Goal: Task Accomplishment & Management: Manage account settings

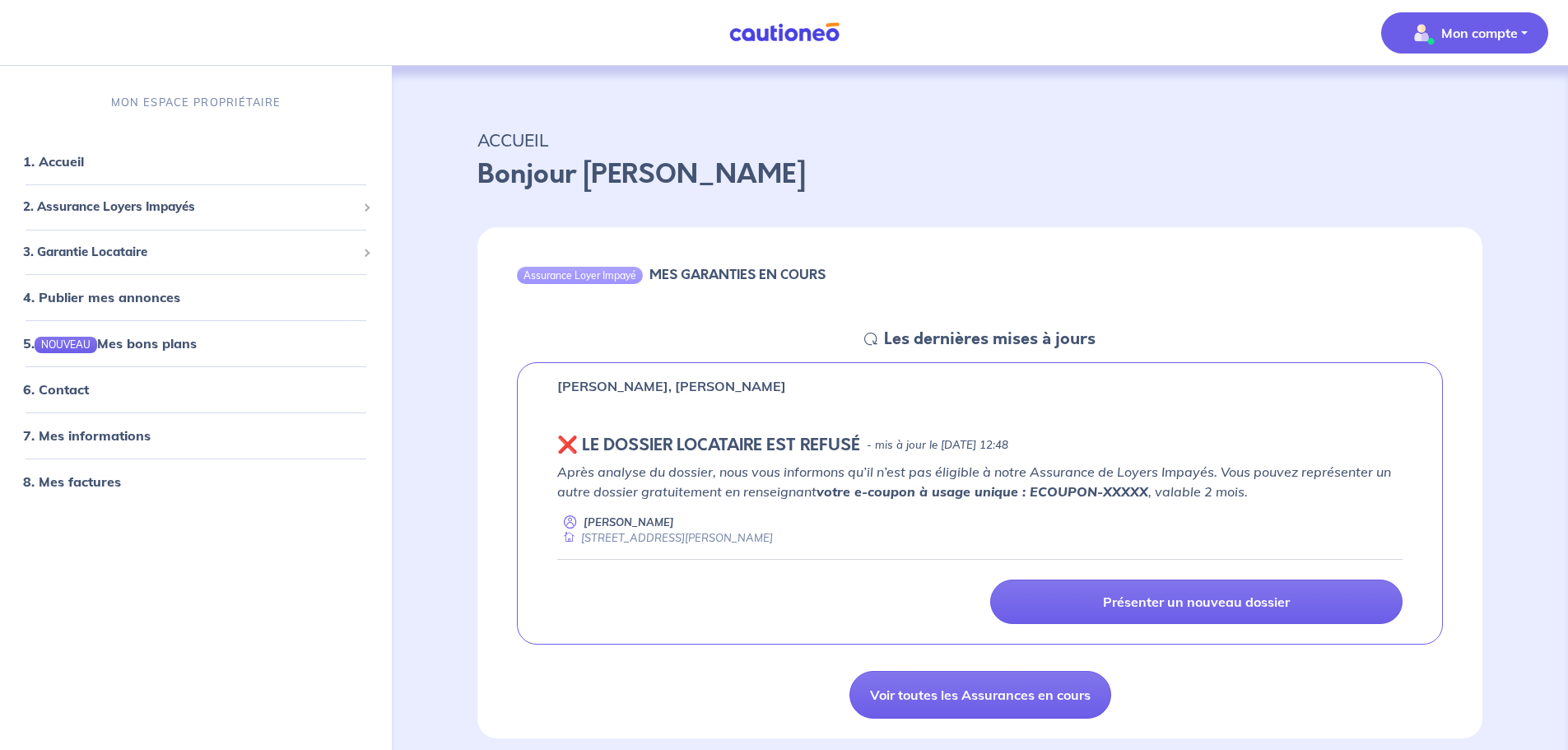
click at [1439, 26] on span "Mon compte" at bounding box center [1459, 33] width 116 height 26
click at [1451, 147] on link "Me déconnecter" at bounding box center [1448, 141] width 133 height 26
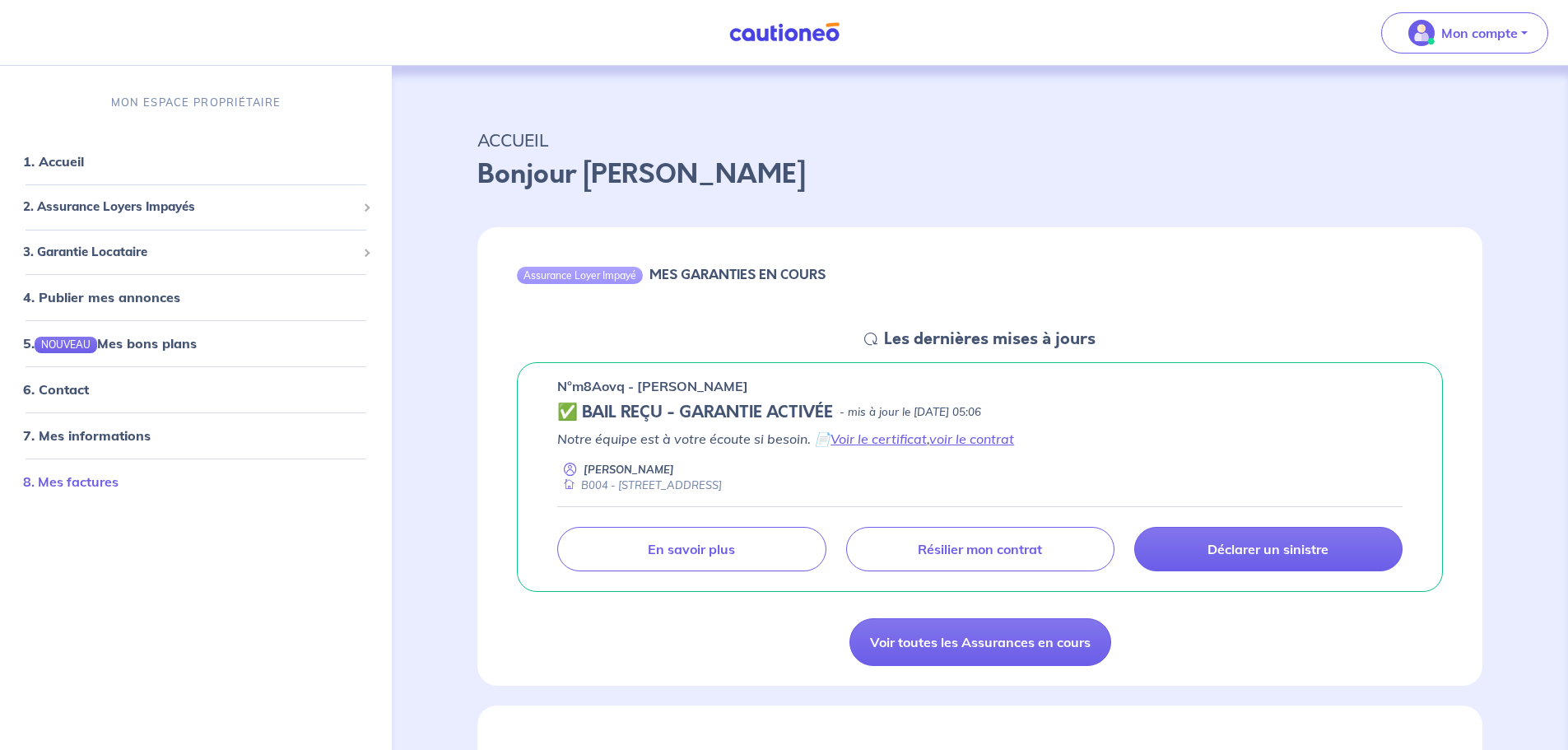
click at [80, 478] on link "8. Mes factures" at bounding box center [70, 481] width 95 height 16
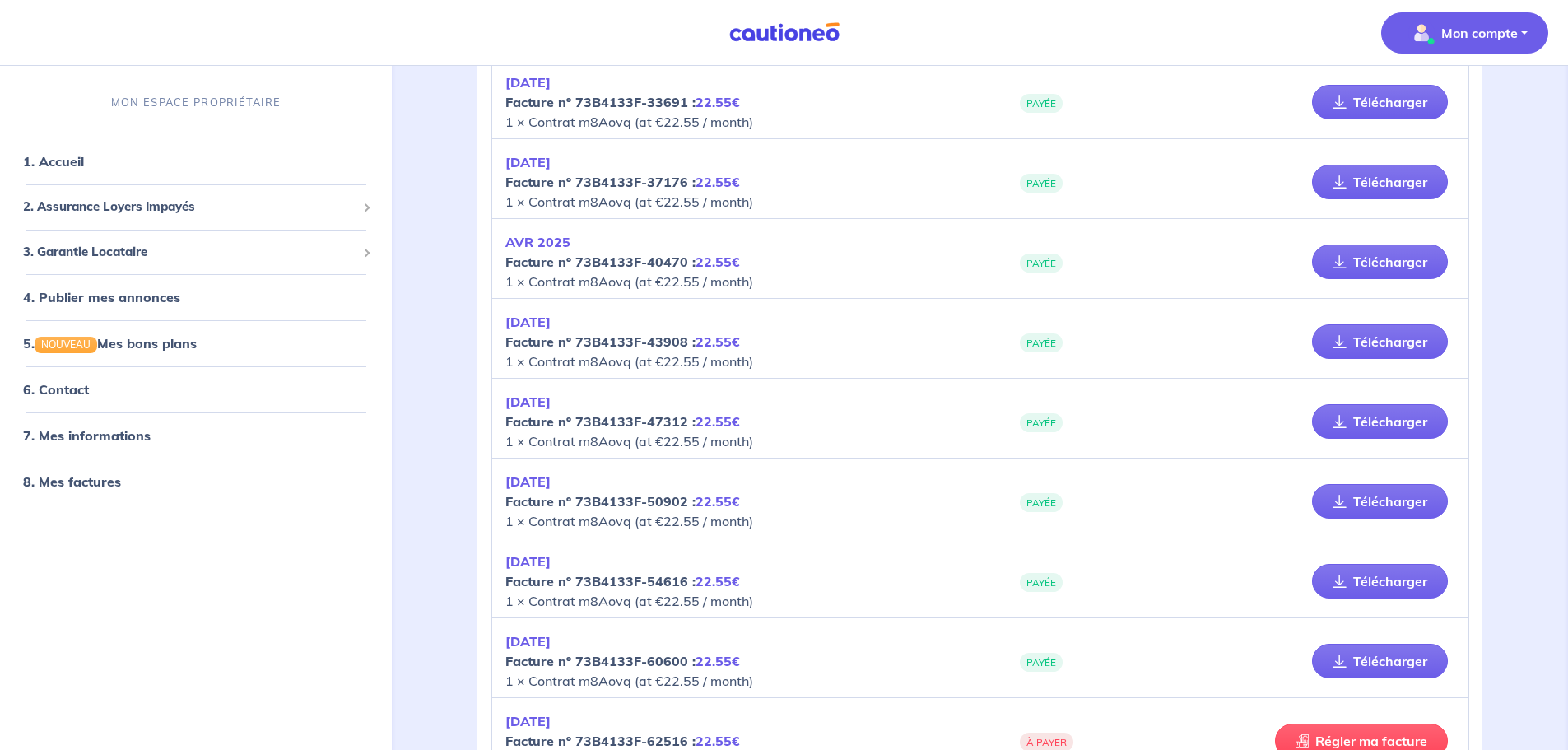
scroll to position [906, 0]
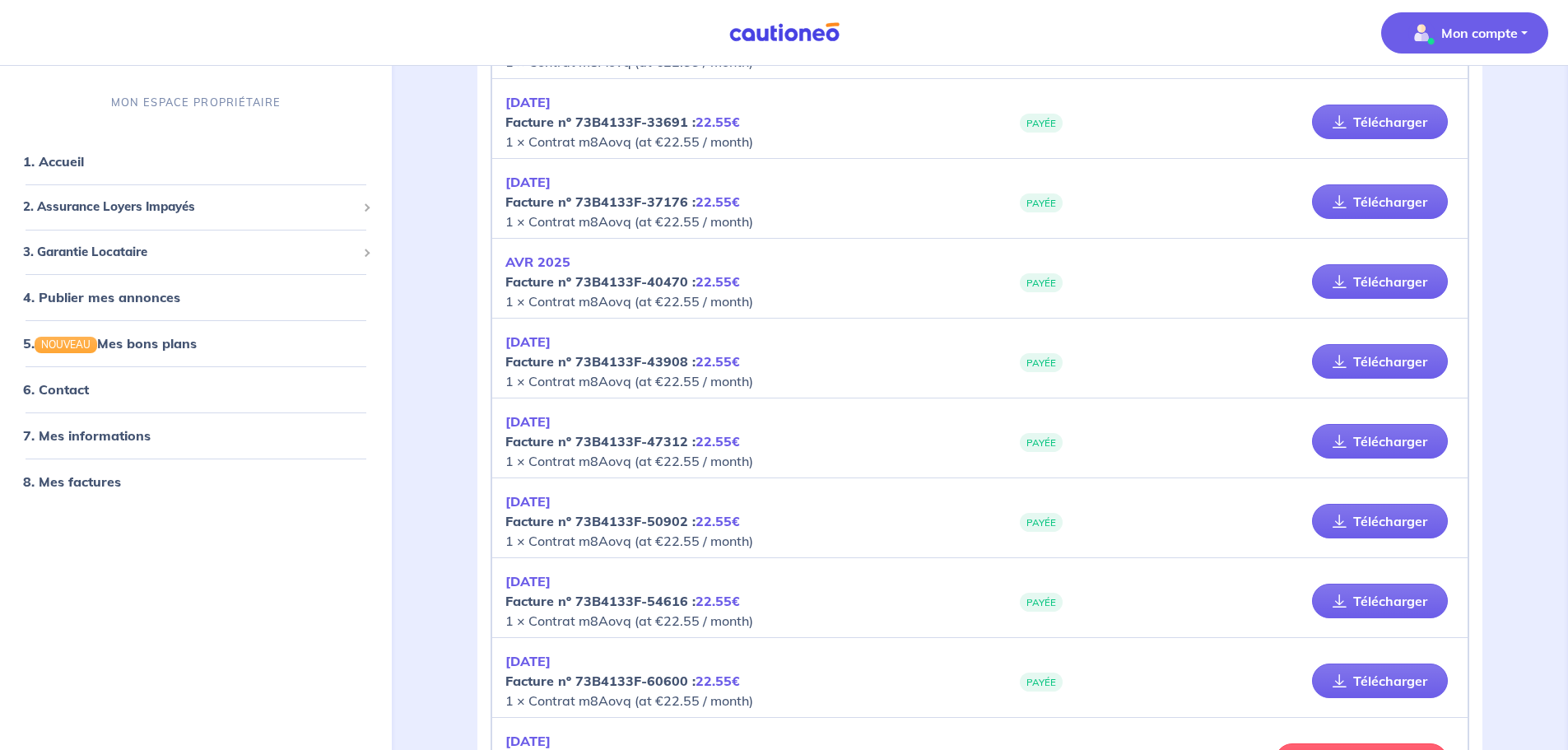
click at [1499, 33] on p "Mon compte" at bounding box center [1480, 33] width 77 height 20
click at [1425, 146] on link "Me déconnecter" at bounding box center [1448, 141] width 133 height 26
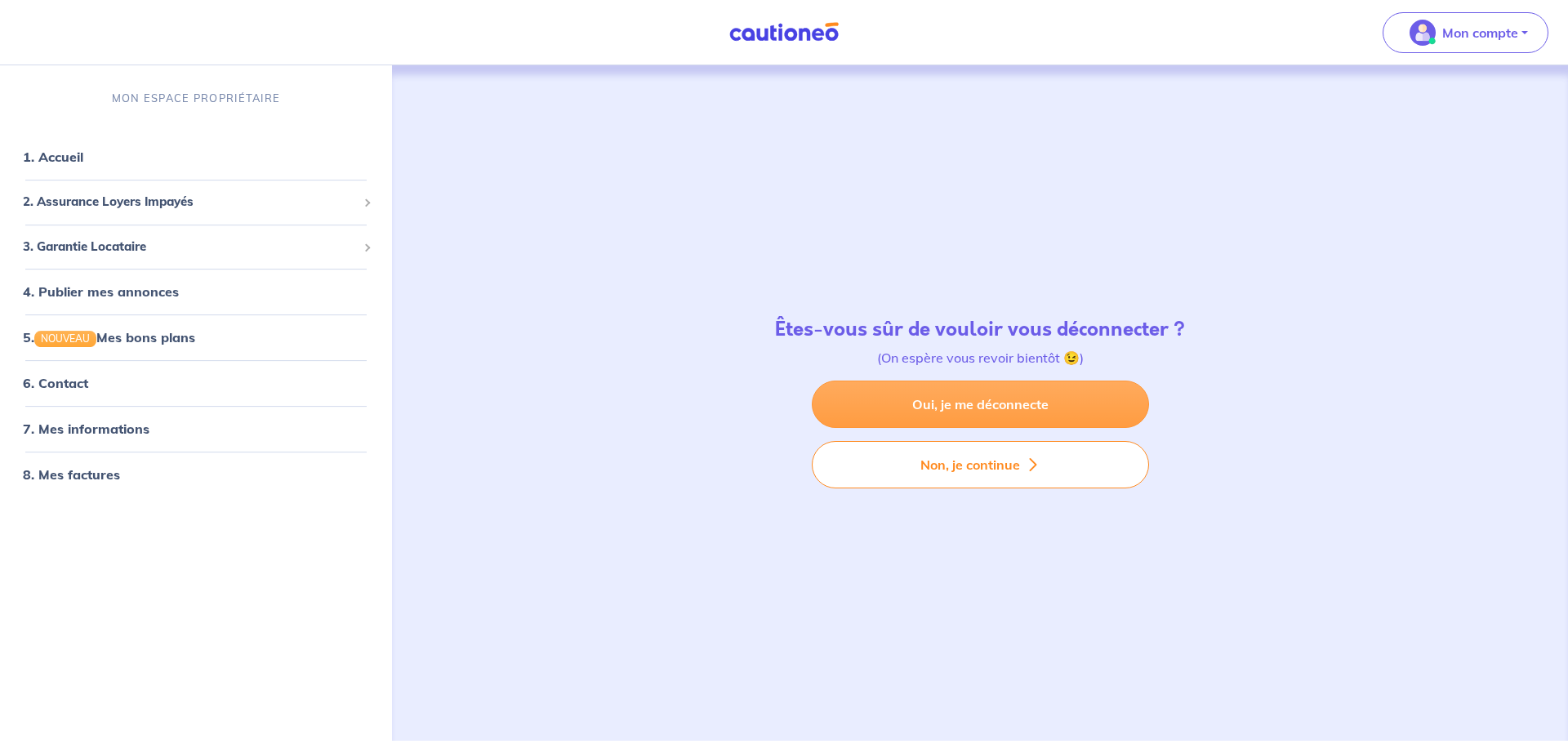
click at [1012, 420] on link "Oui, je me déconnecte" at bounding box center [981, 404] width 337 height 48
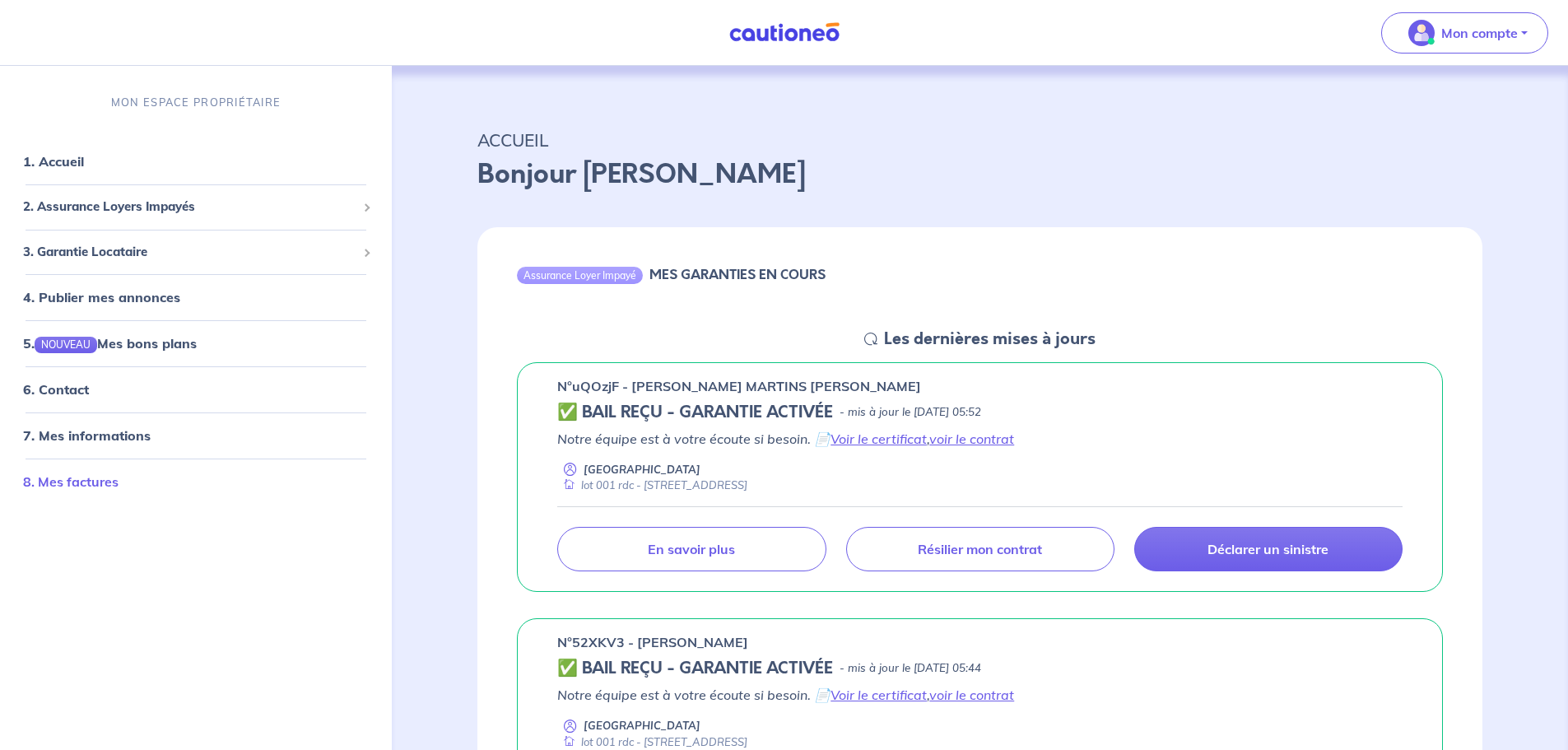
click at [78, 474] on link "8. Mes factures" at bounding box center [70, 481] width 95 height 16
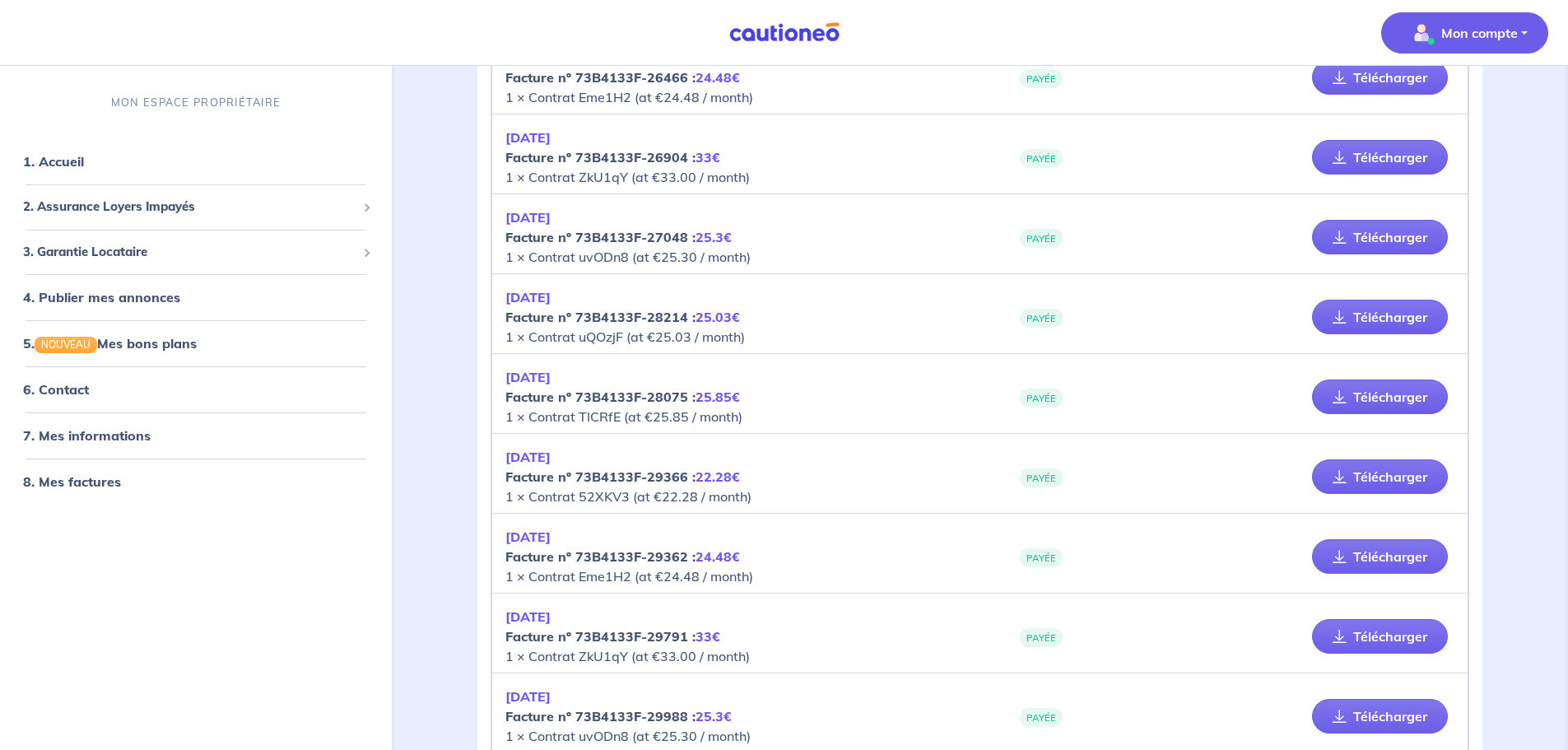
scroll to position [2881, 0]
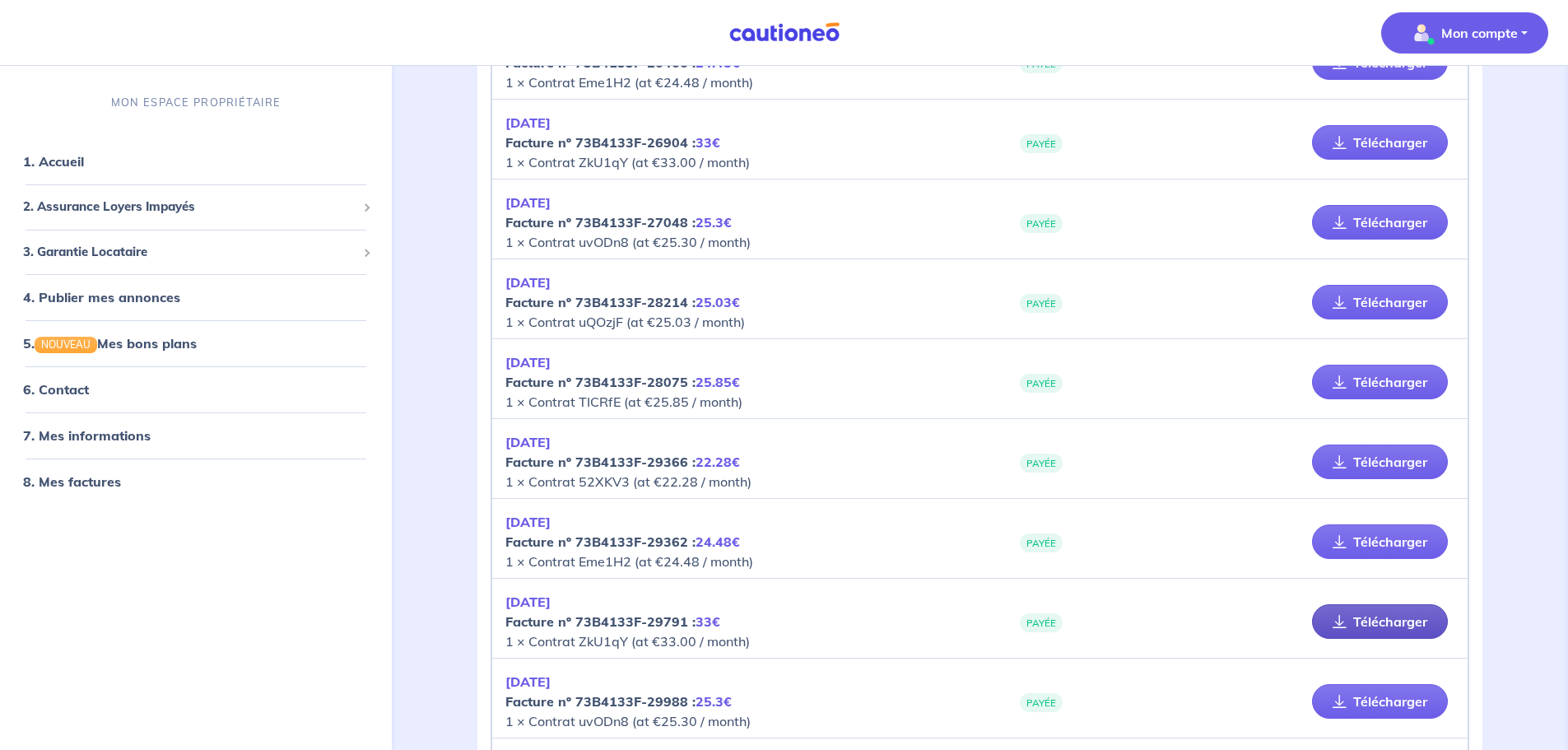
click at [1409, 625] on link "Télécharger" at bounding box center [1379, 621] width 135 height 35
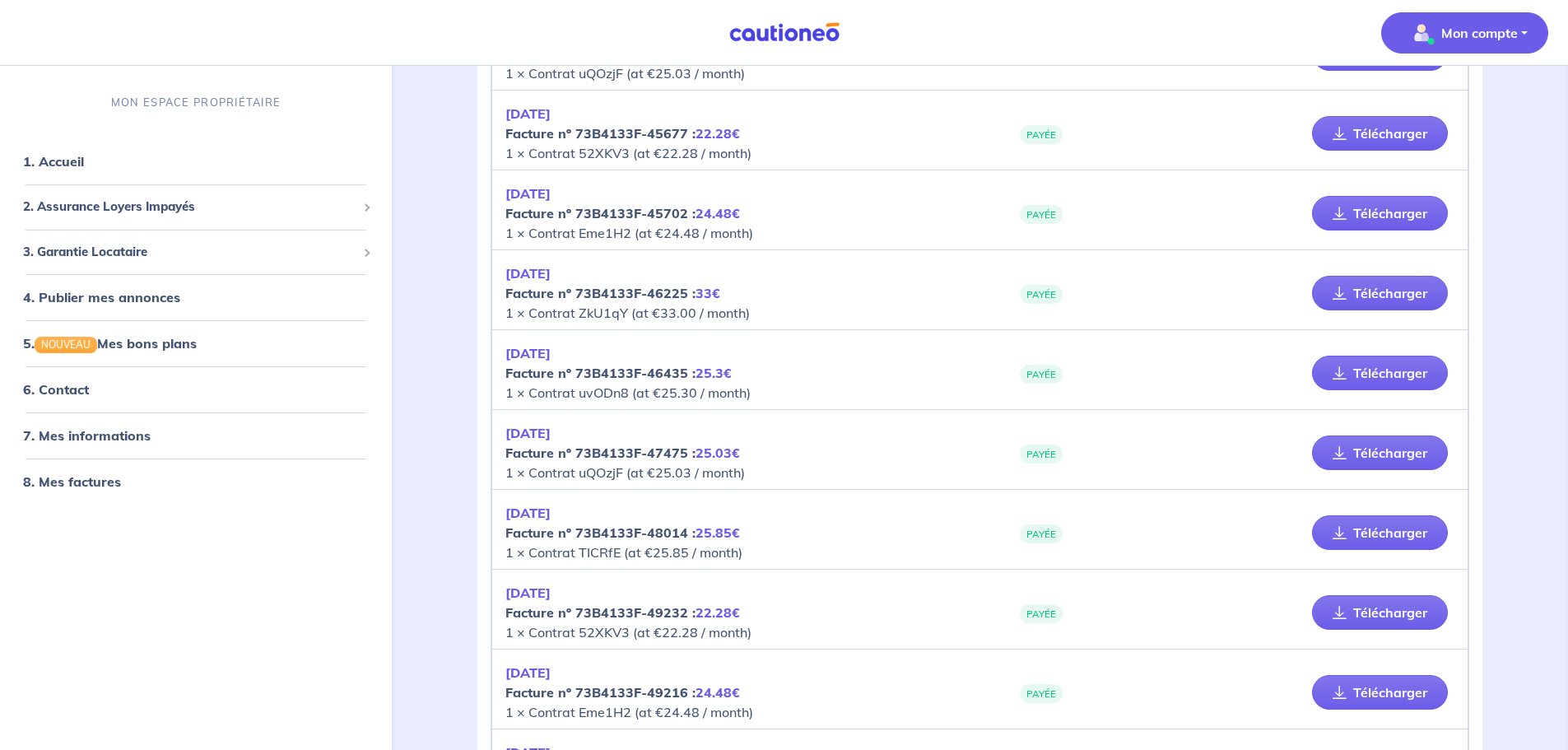
scroll to position [5626, 0]
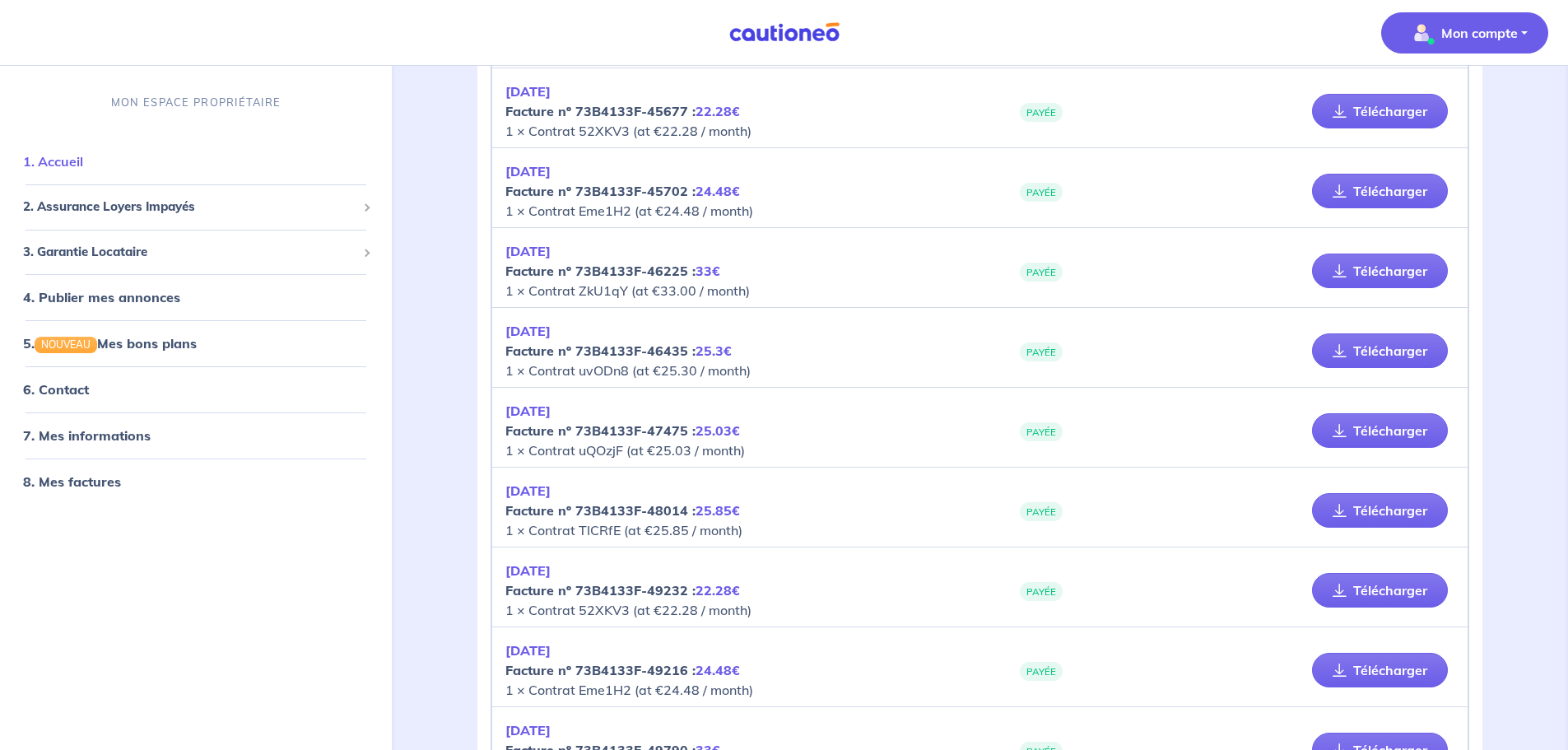
click at [42, 153] on link "1. Accueil" at bounding box center [53, 160] width 60 height 16
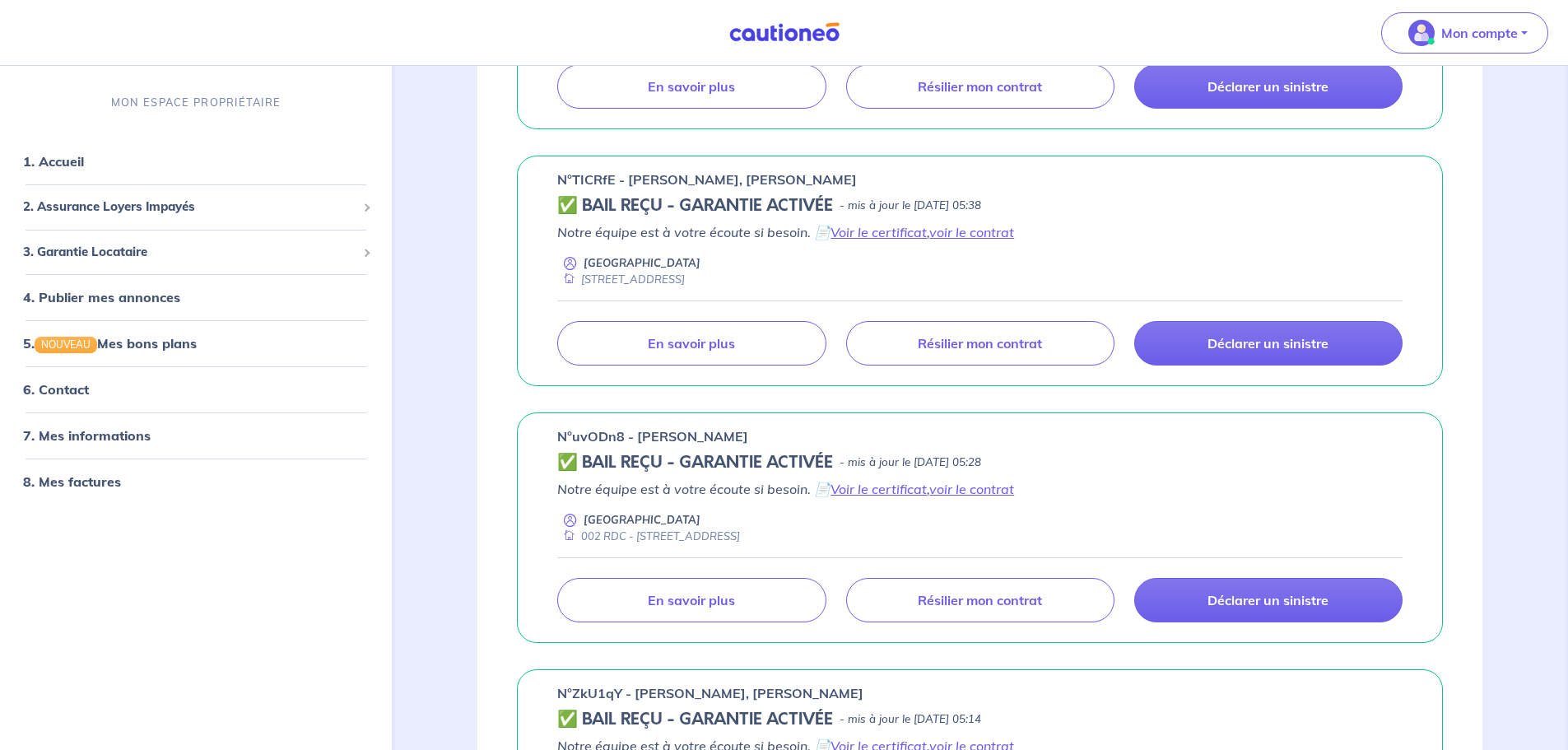
scroll to position [740, 0]
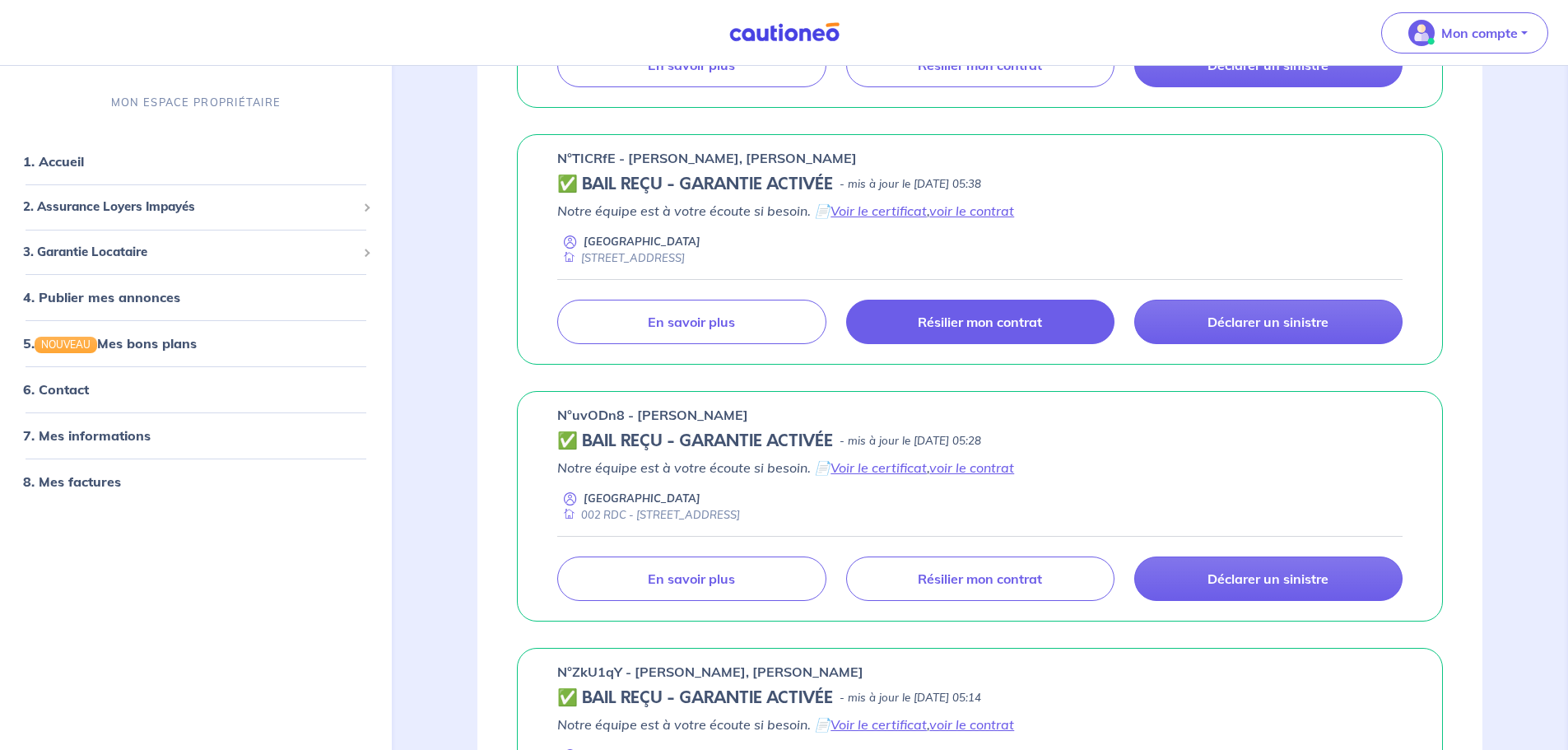
click at [906, 326] on link "Résilier mon contrat" at bounding box center [979, 322] width 268 height 44
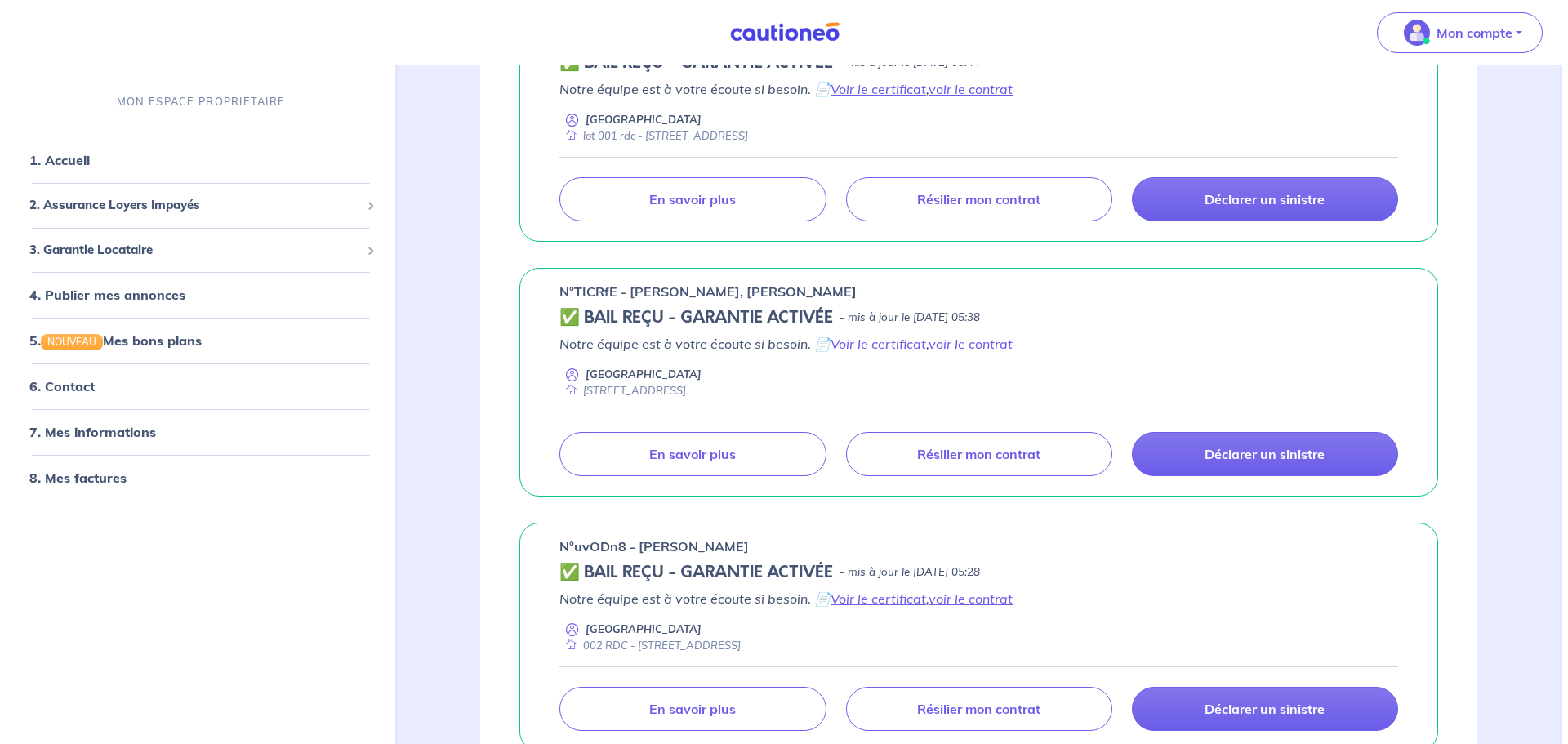
scroll to position [572, 0]
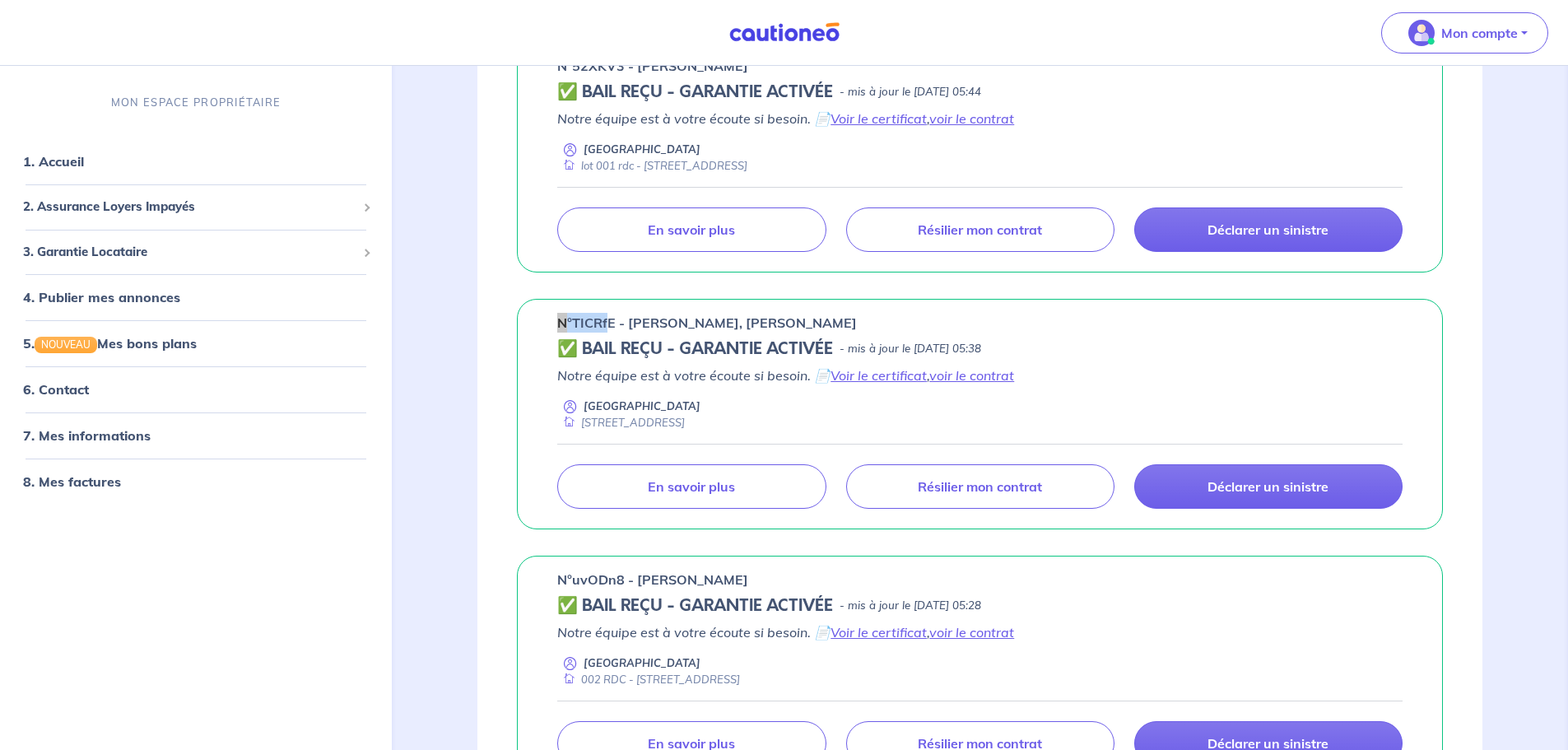
drag, startPoint x: 605, startPoint y: 320, endPoint x: 529, endPoint y: 321, distance: 76.0
click at [529, 321] on div "n°TICRfE - Alexis DRUESNE, Axel NICOLAS ✅ BAIL REÇU - GARANTIE ACTIVÉE - mis à …" at bounding box center [979, 414] width 926 height 230
click at [620, 320] on p "n°TICRfE - Alexis DRUESNE, Axel NICOLAS" at bounding box center [707, 323] width 300 height 20
drag, startPoint x: 618, startPoint y: 320, endPoint x: 544, endPoint y: 320, distance: 74.0
click at [544, 320] on div "n°TICRfE - Alexis DRUESNE, Axel NICOLAS ✅ BAIL REÇU - GARANTIE ACTIVÉE - mis à …" at bounding box center [979, 414] width 926 height 230
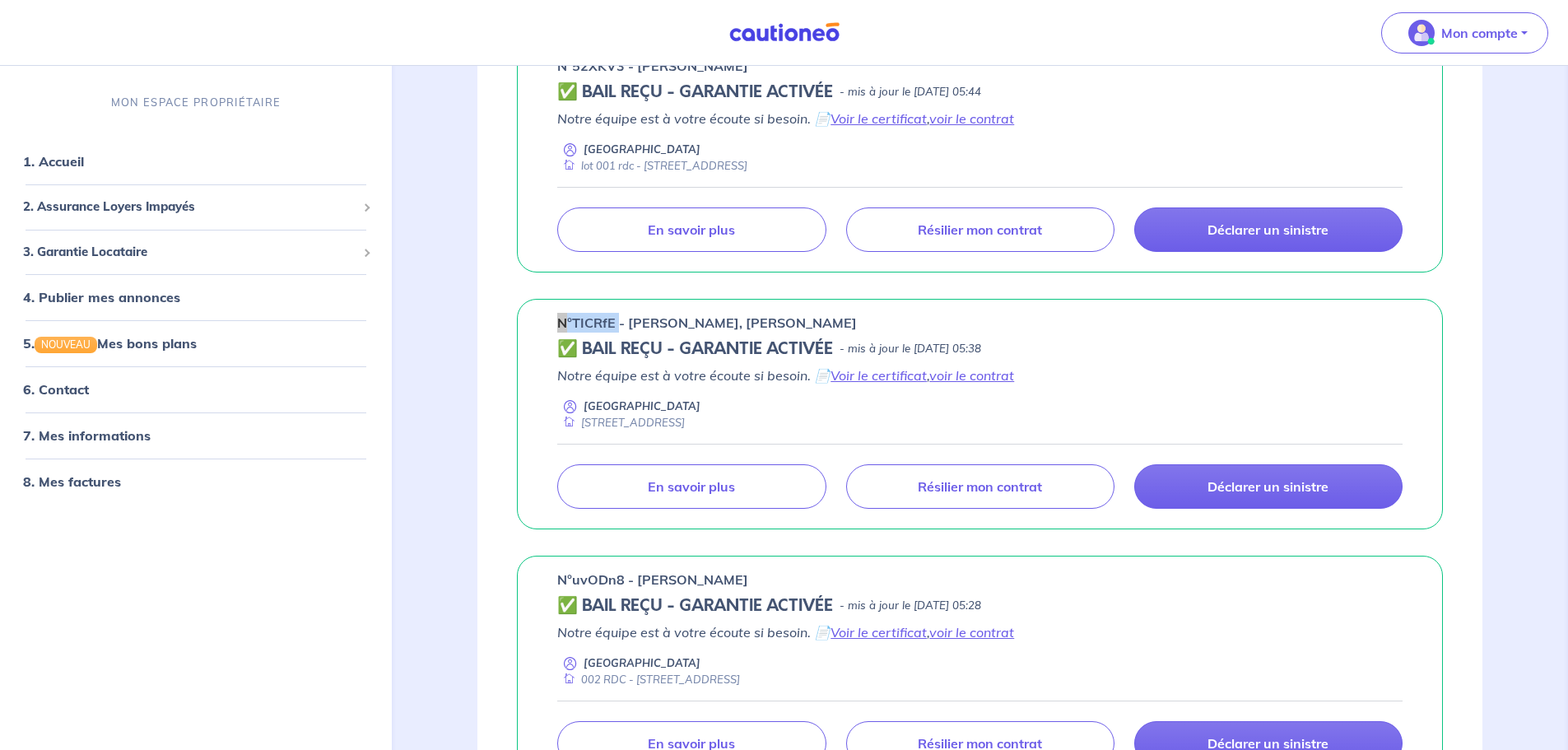
copy p "n°TICRfE"
drag, startPoint x: 835, startPoint y: 320, endPoint x: 630, endPoint y: 324, distance: 205.0
click at [630, 324] on div "n°TICRfE - Alexis DRUESNE, Axel NICOLAS" at bounding box center [979, 323] width 845 height 20
copy p "Alexis DRUESNE, Axel NICOLAS"
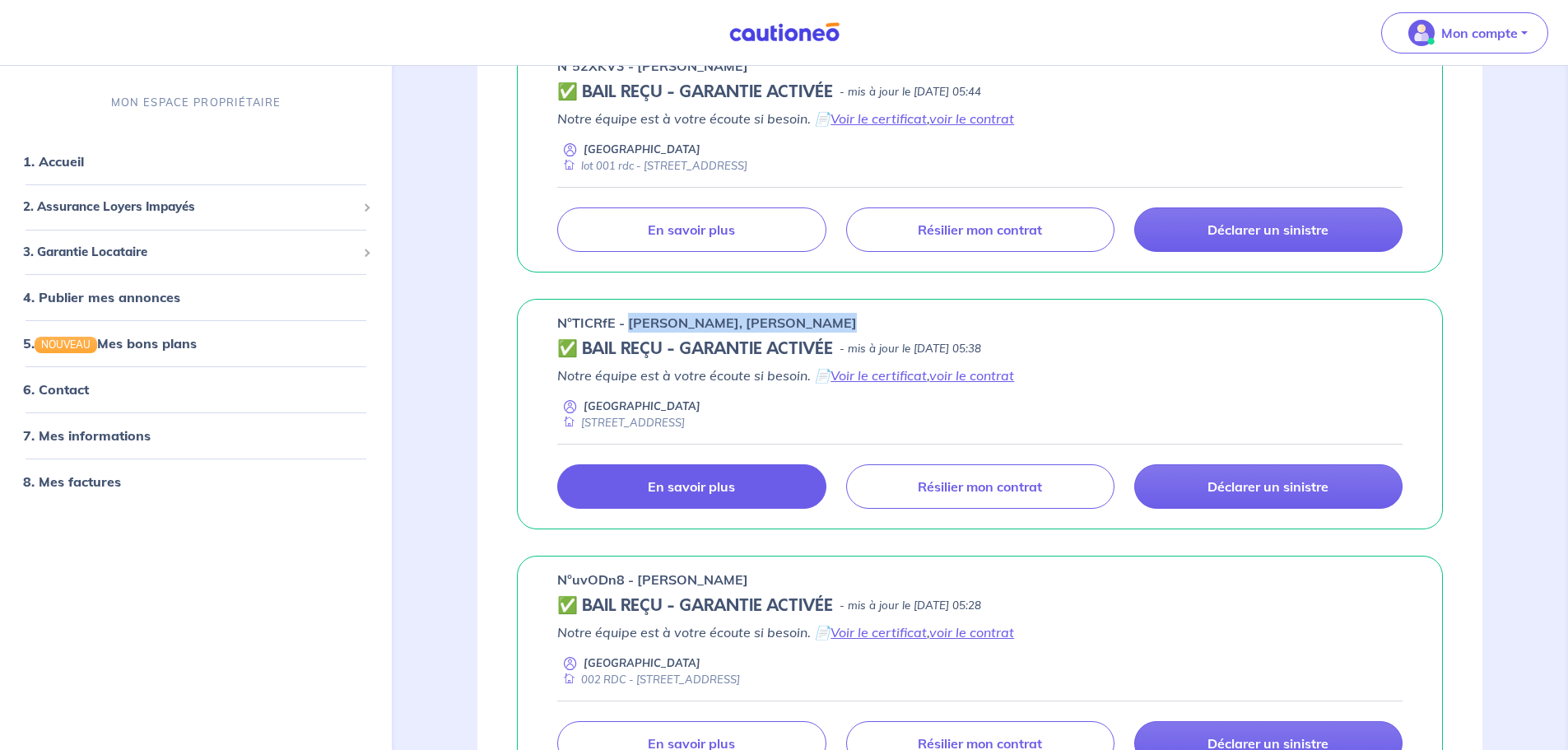
click at [776, 486] on link "En savoir plus" at bounding box center [690, 486] width 268 height 44
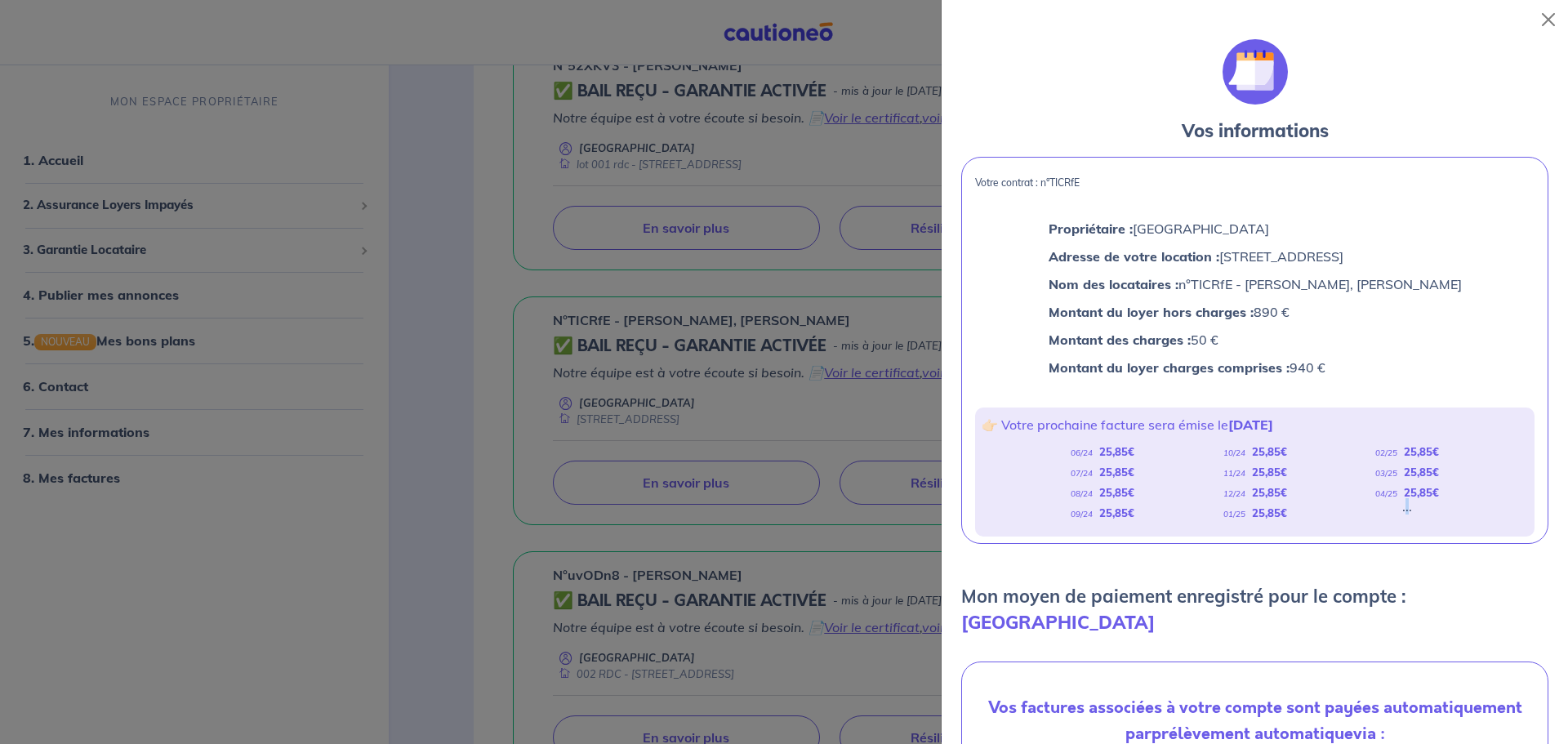
click at [1393, 508] on div "06/24 25,85 € 07/24 25,85 € 08/24 25,85 € 09/24 25,85 € 10/24 25,85 € 11/24 25,…" at bounding box center [1254, 483] width 546 height 82
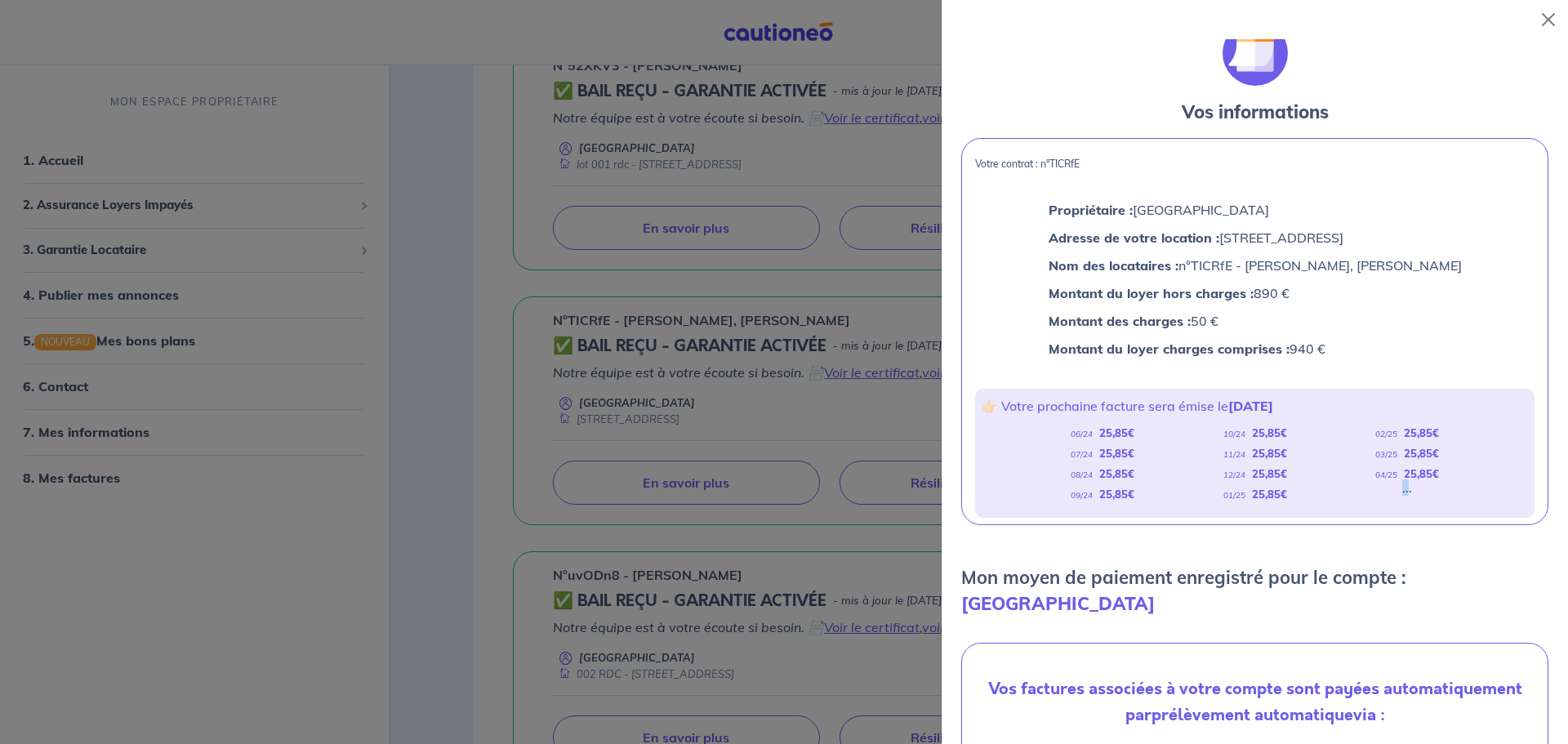
scroll to position [0, 0]
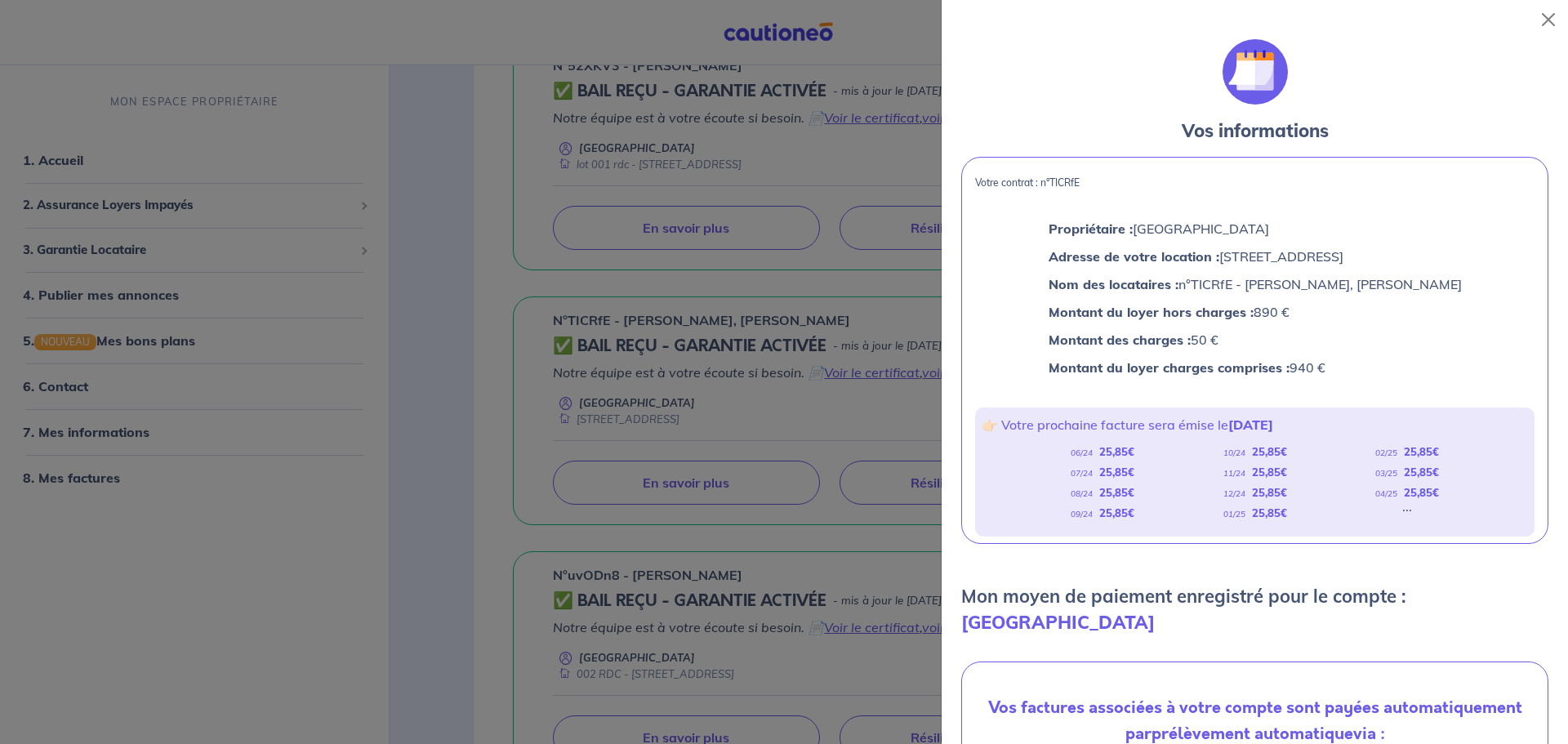
click at [1323, 562] on form "Vos informations Votre contrat : n°TICRfE Propriétaire : VILA NOVA Adresse de v…" at bounding box center [1255, 612] width 587 height 1145
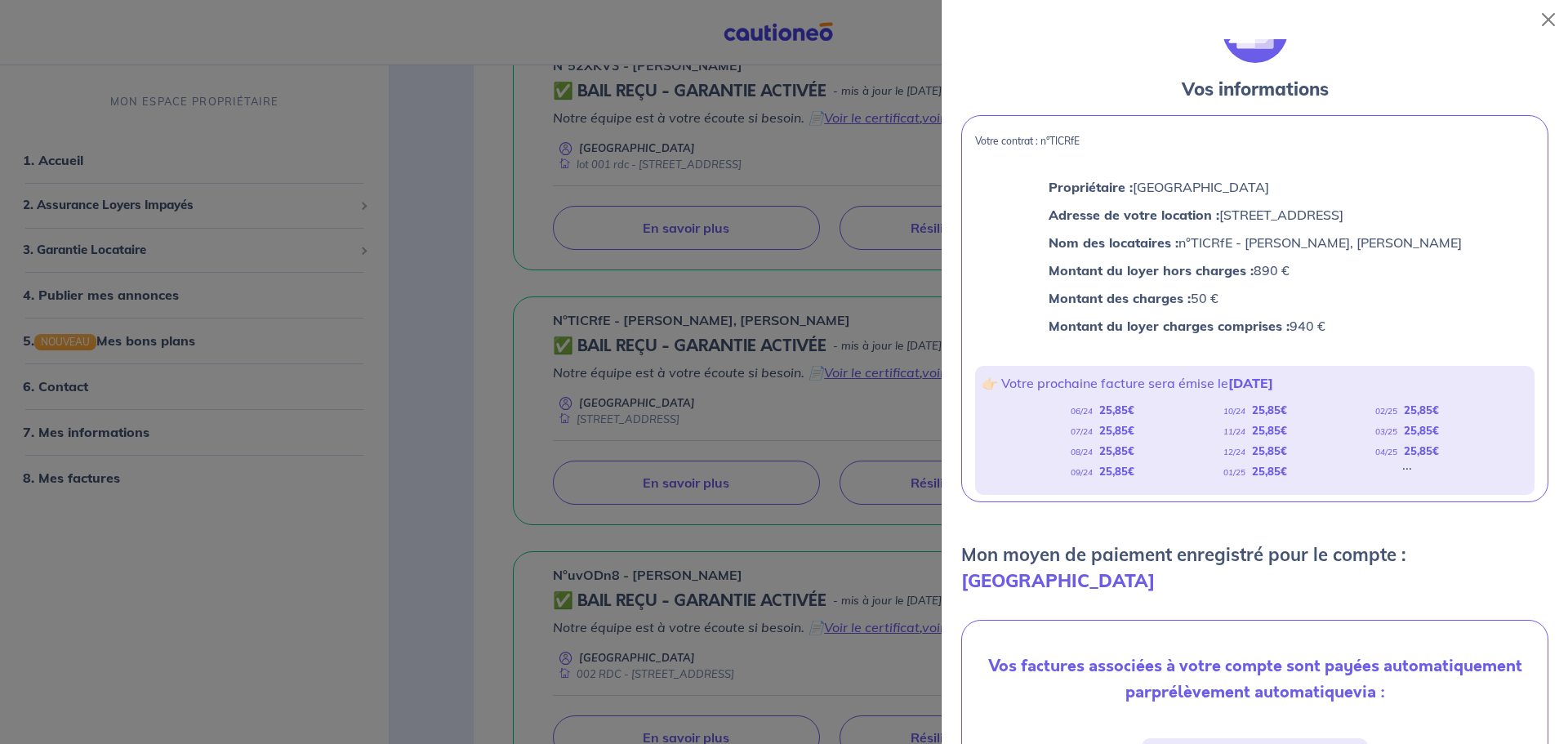
scroll to position [19, 0]
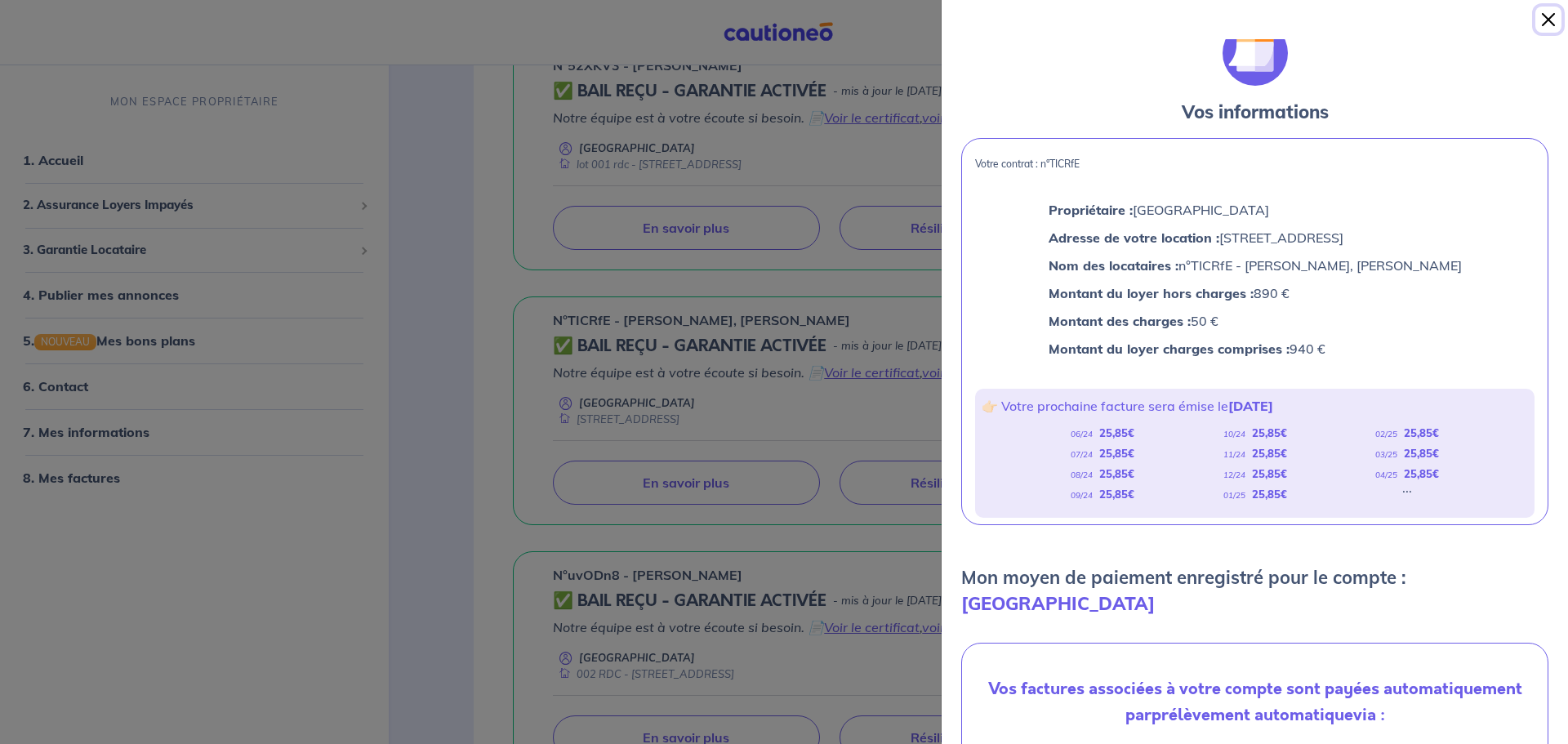
click at [1542, 18] on button "Close" at bounding box center [1548, 19] width 26 height 26
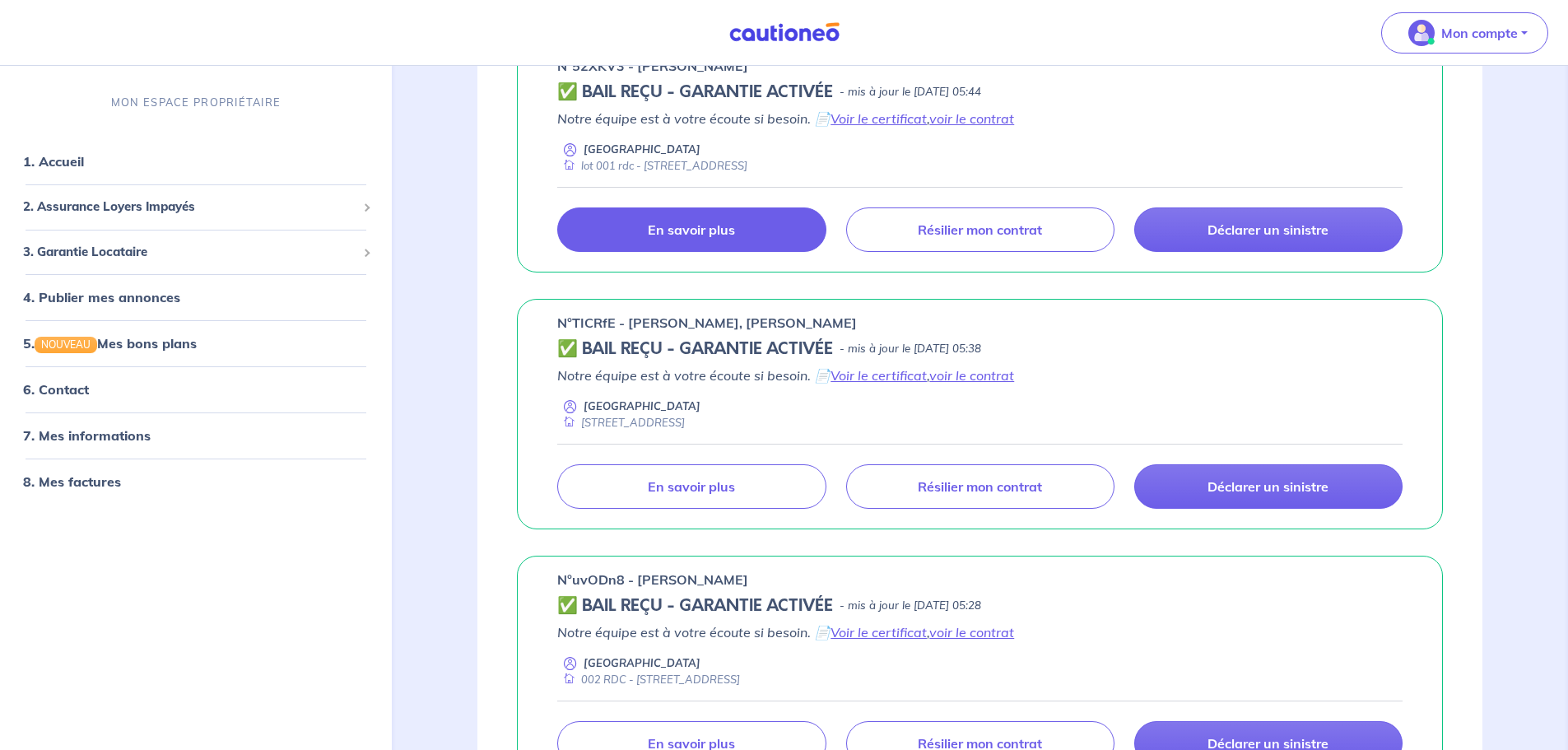
click at [752, 228] on link "En savoir plus" at bounding box center [690, 230] width 268 height 44
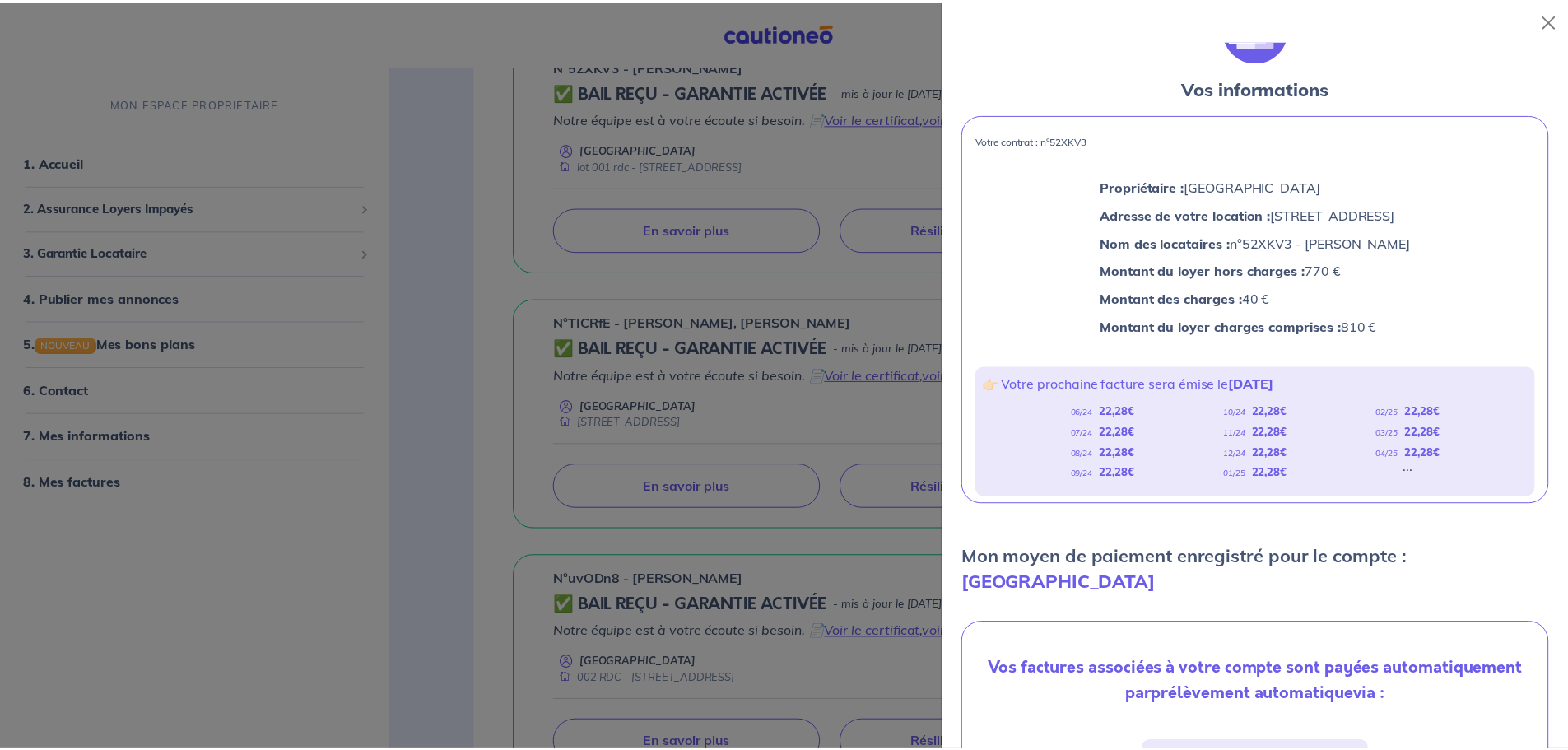
scroll to position [83, 0]
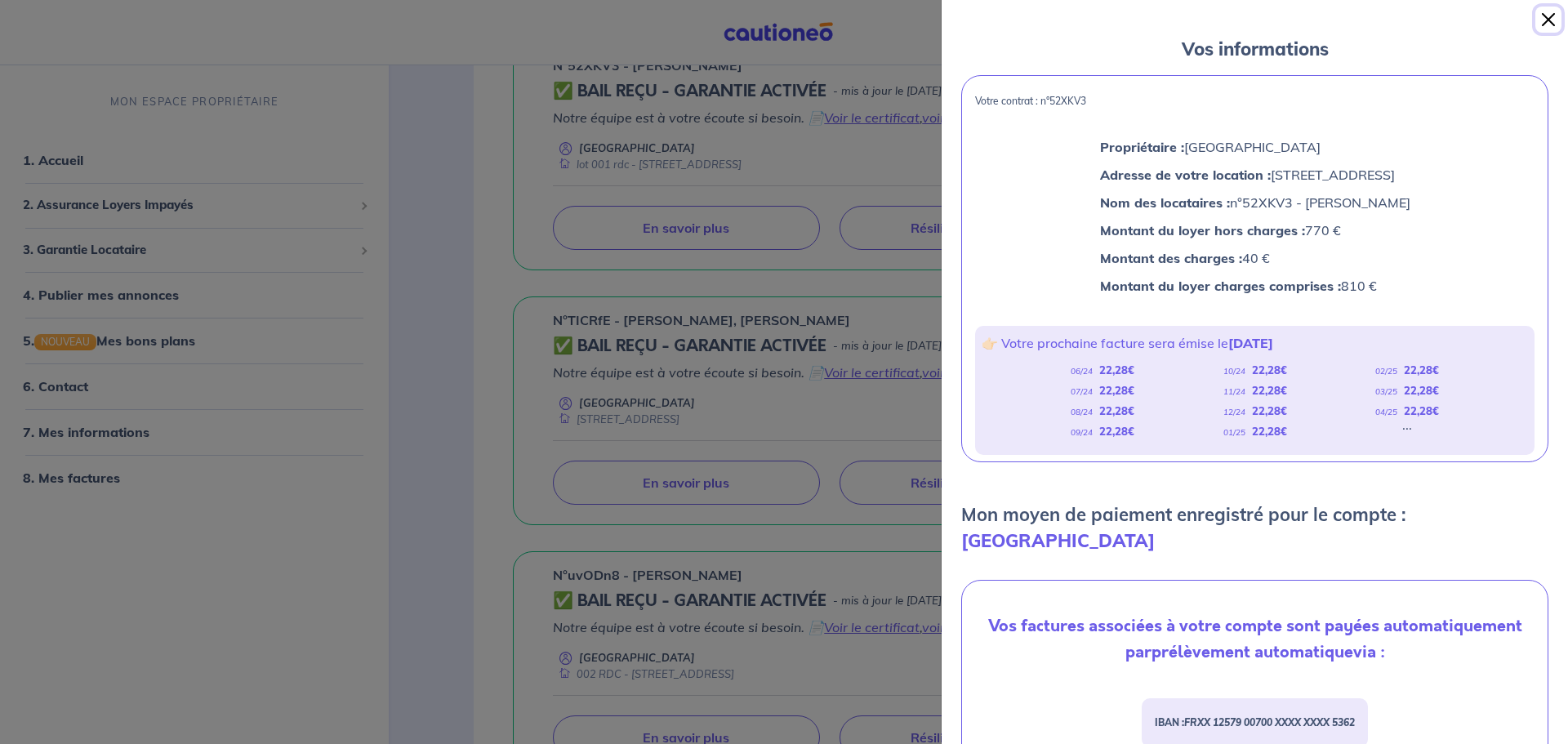
click at [1542, 14] on button "Close" at bounding box center [1548, 19] width 26 height 26
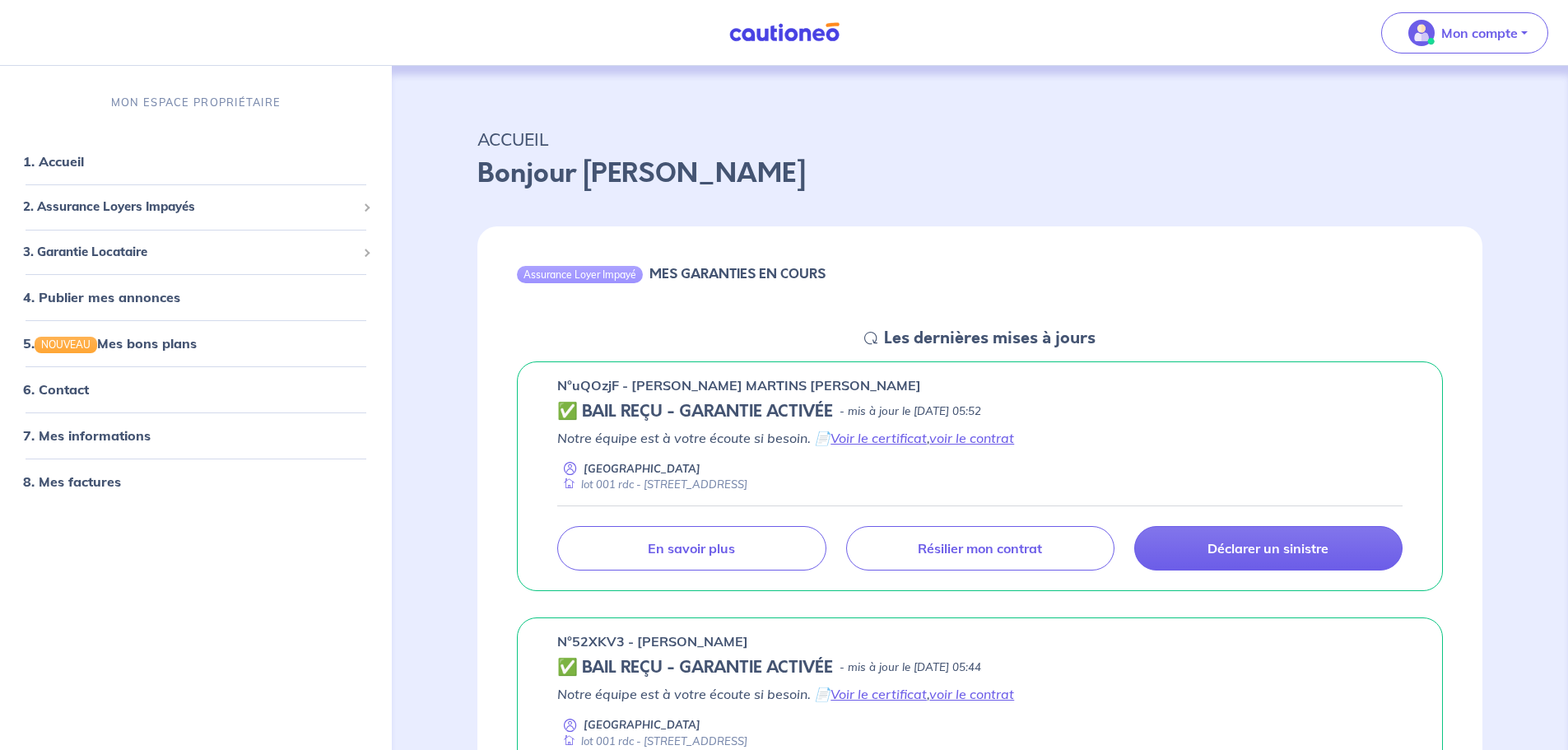
scroll to position [0, 0]
click at [787, 267] on h6 "MES GARANTIES EN COURS" at bounding box center [736, 275] width 176 height 15
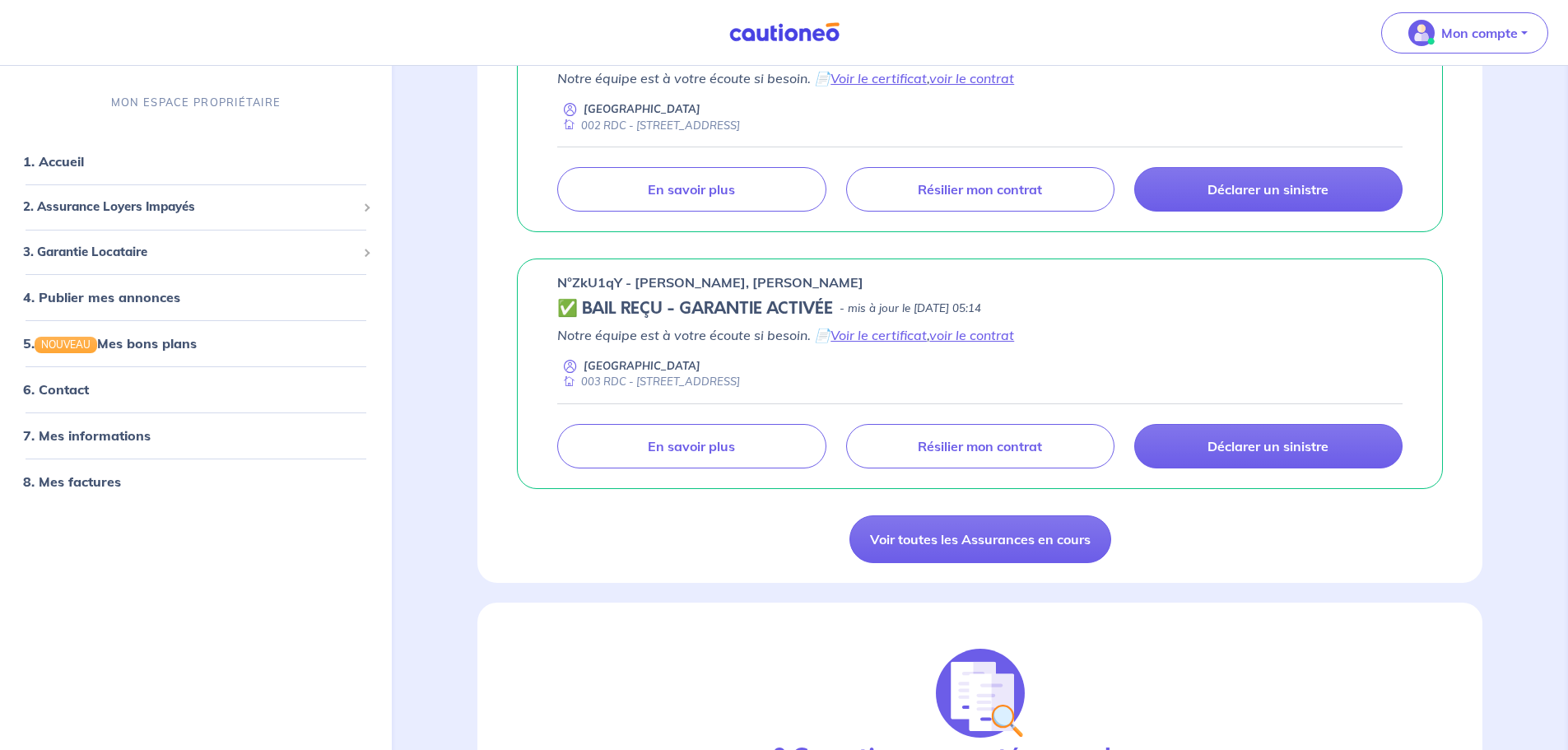
scroll to position [1152, 0]
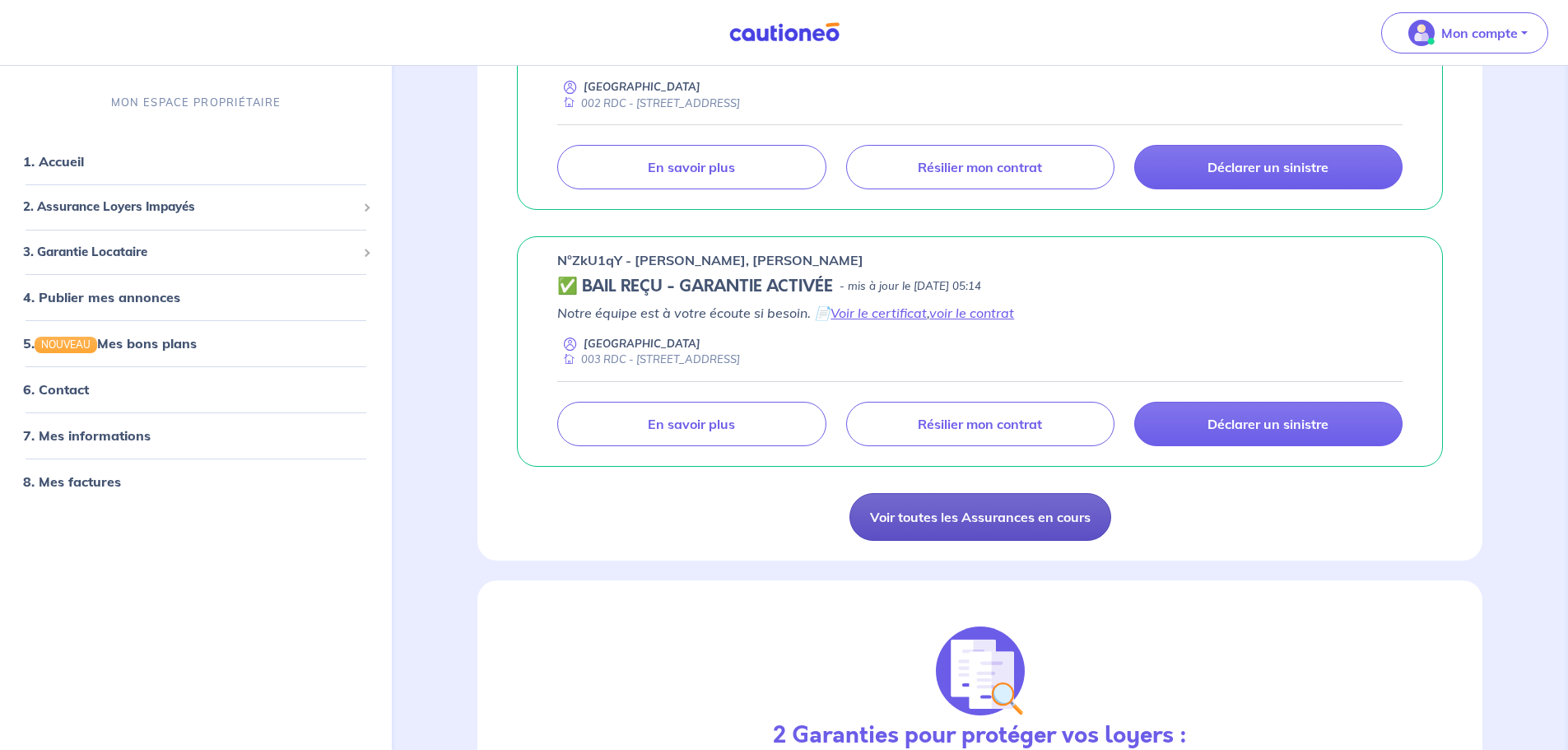
click at [1027, 511] on link "Voir toutes les Assurances en cours" at bounding box center [979, 517] width 262 height 48
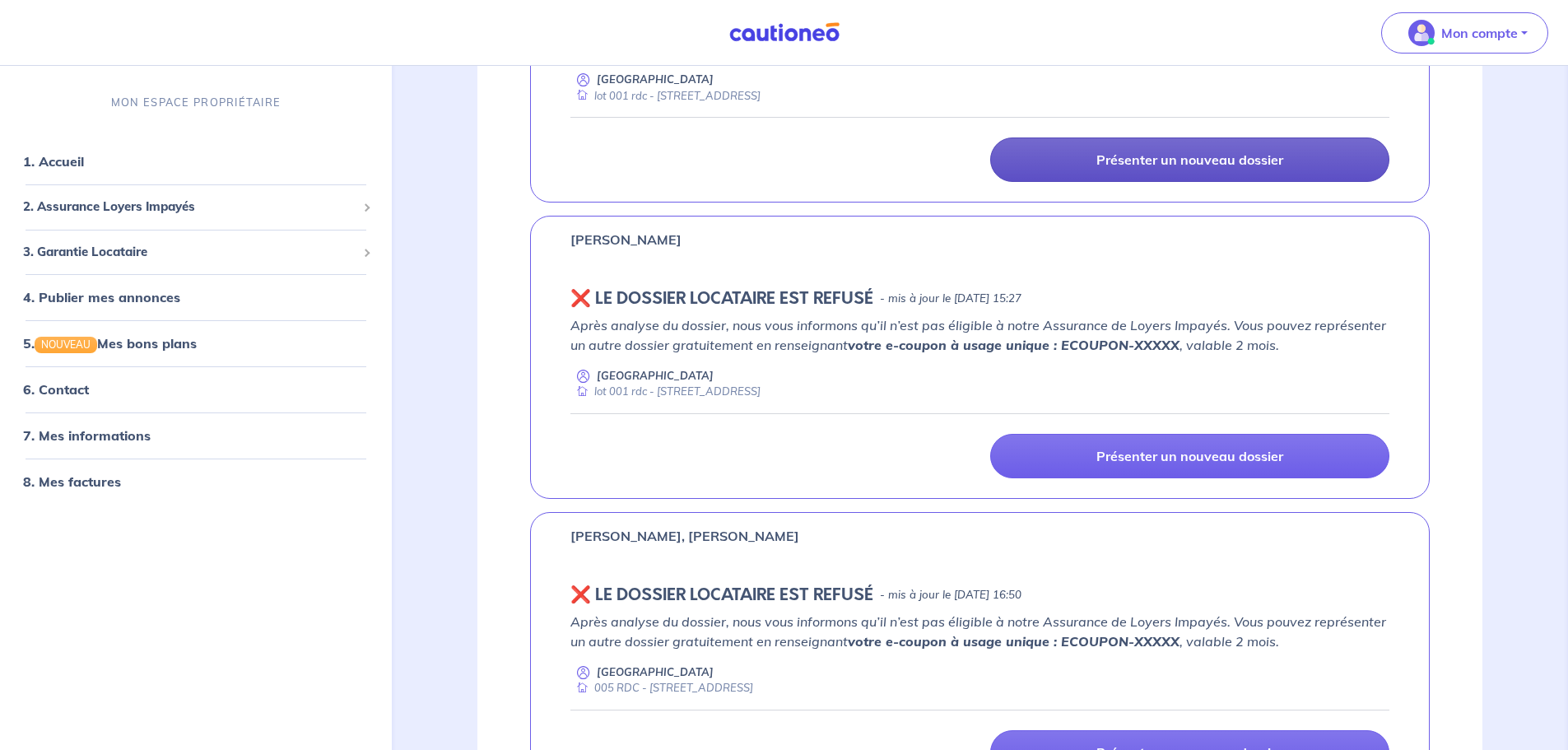
scroll to position [181, 0]
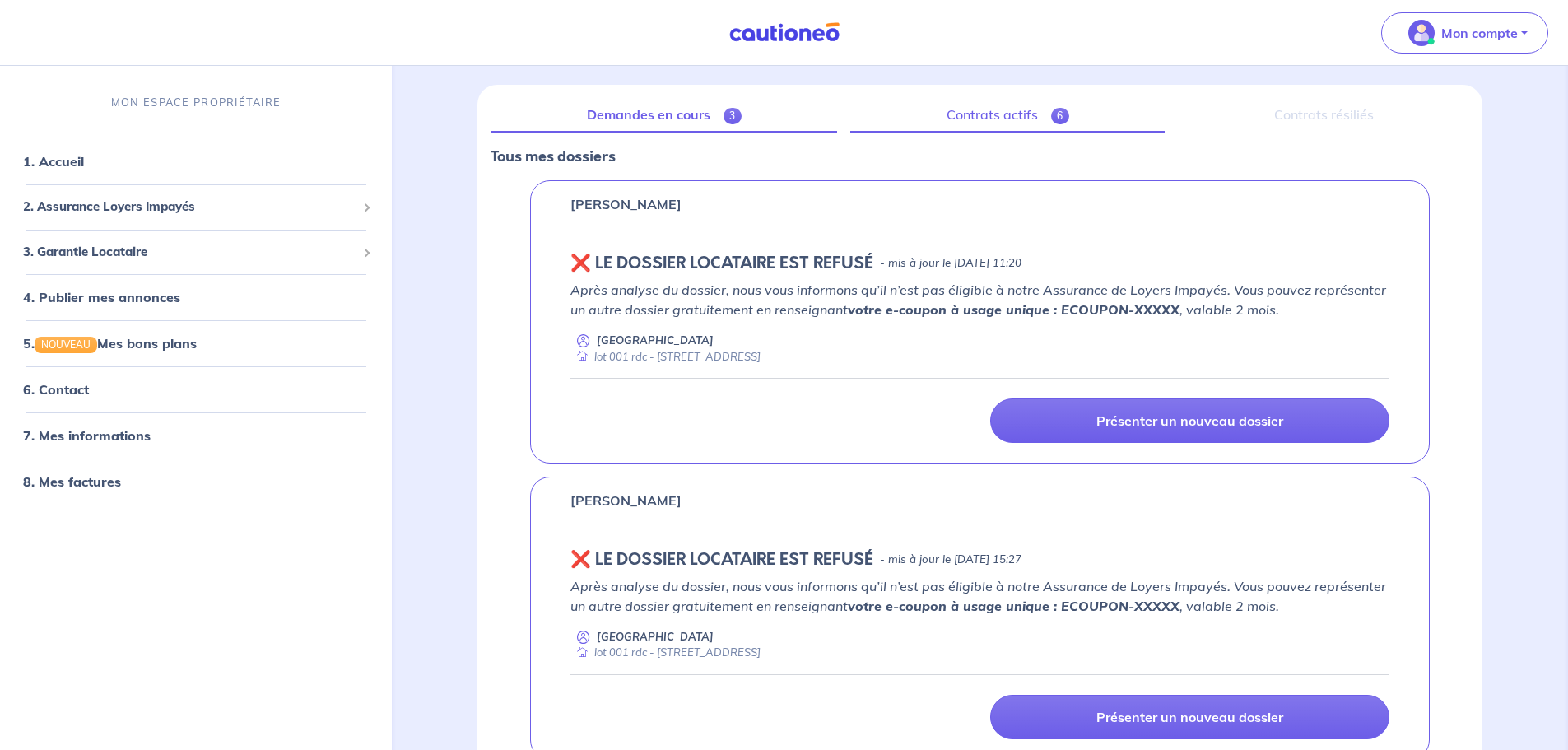
click at [1033, 129] on link "Contrats actifs 6" at bounding box center [1006, 115] width 314 height 35
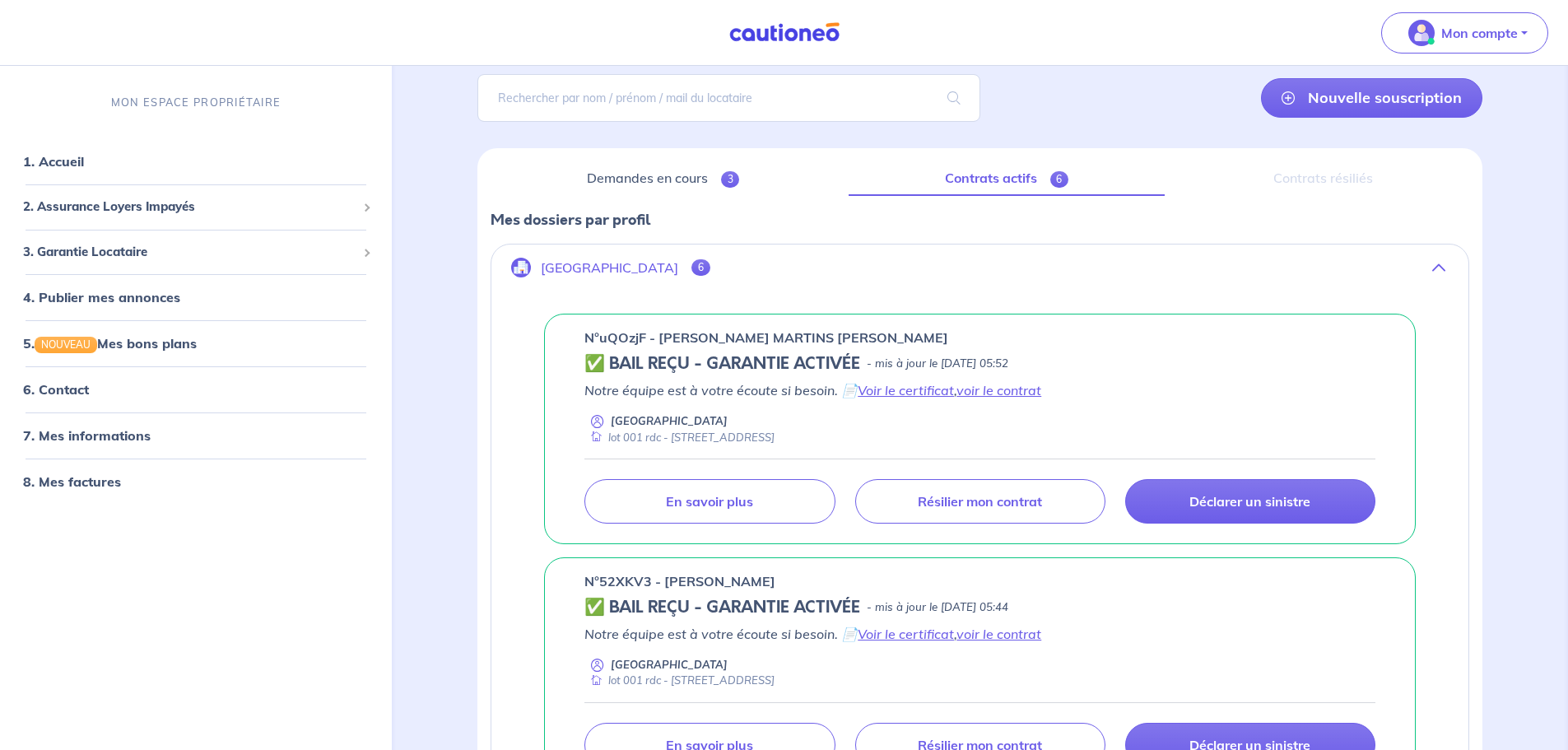
scroll to position [110, 0]
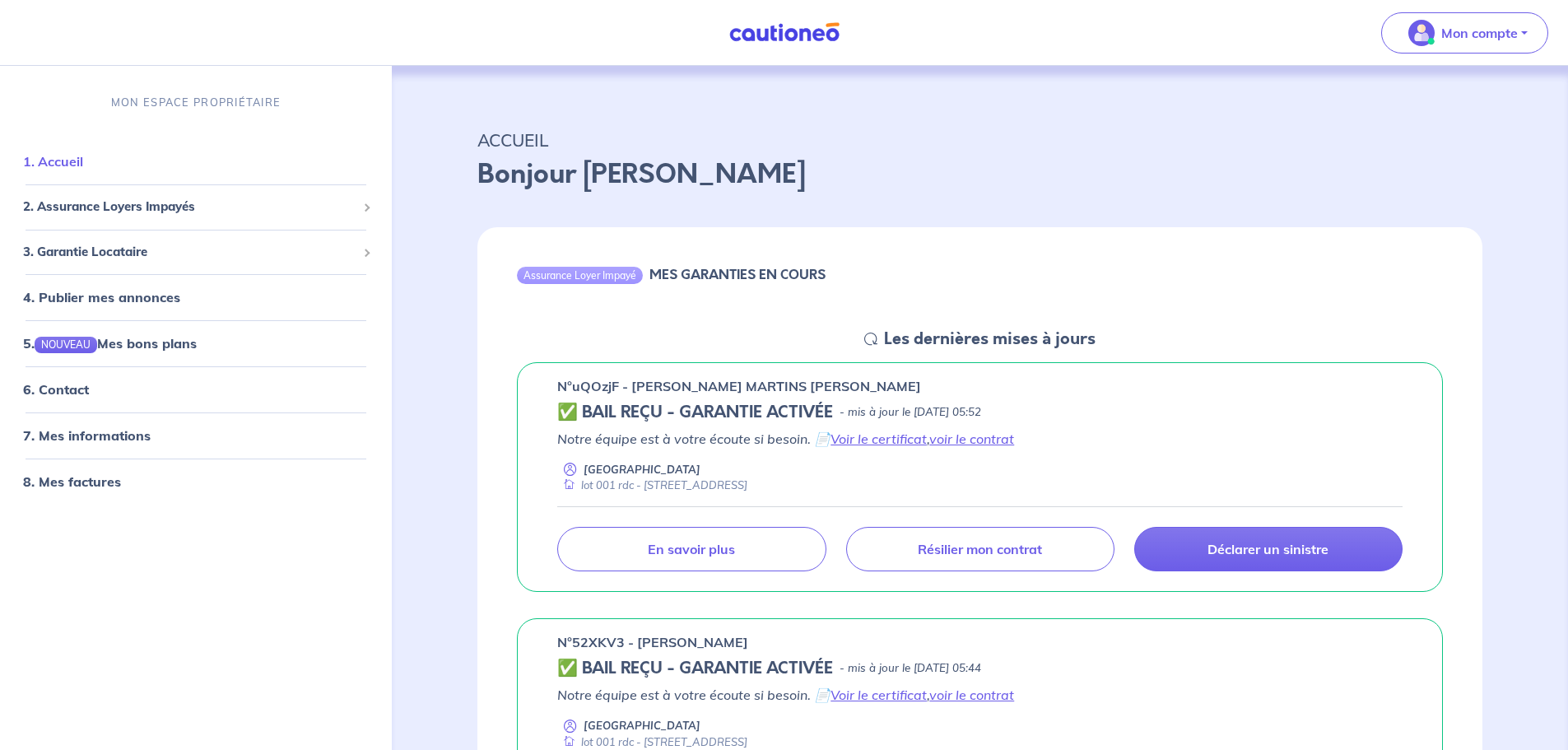
click at [78, 158] on link "1. Accueil" at bounding box center [53, 160] width 60 height 16
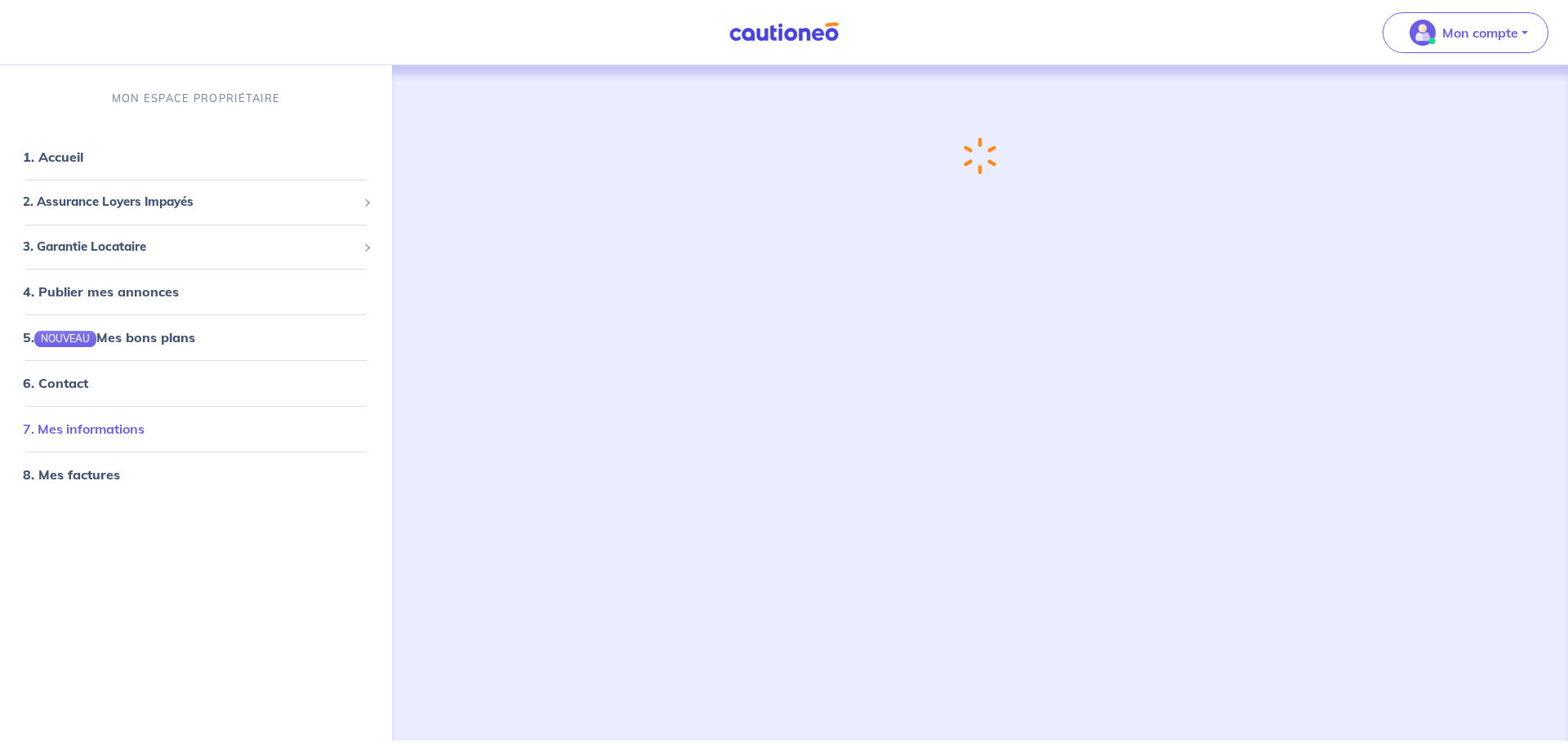
click at [71, 432] on link "7. Mes informations" at bounding box center [84, 428] width 122 height 16
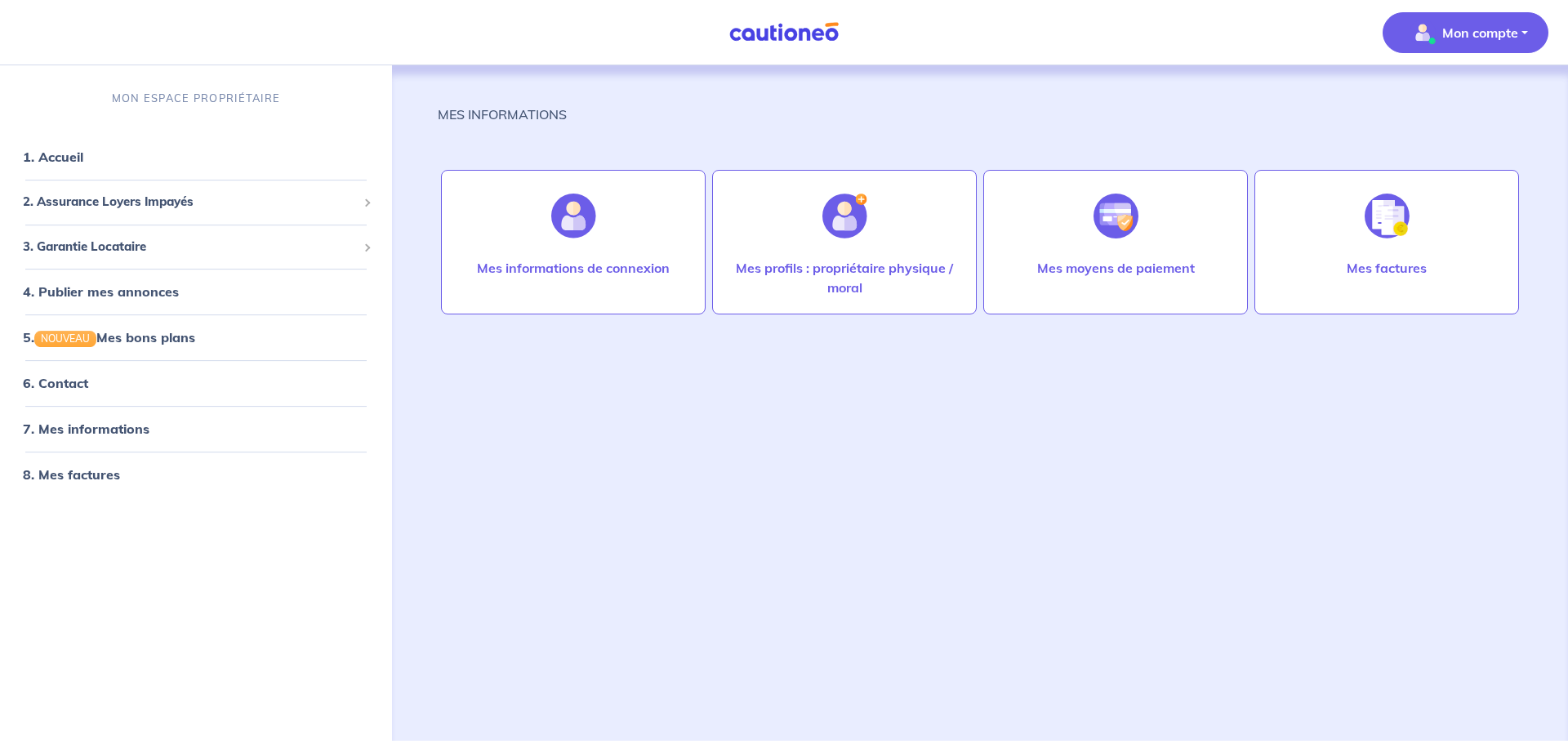
click at [71, 432] on link "7. Mes informations" at bounding box center [86, 428] width 127 height 16
click at [129, 434] on link "7. Mes informations" at bounding box center [84, 428] width 122 height 16
click at [824, 278] on p "Mes profils : propriétaire physique / moral" at bounding box center [845, 277] width 231 height 39
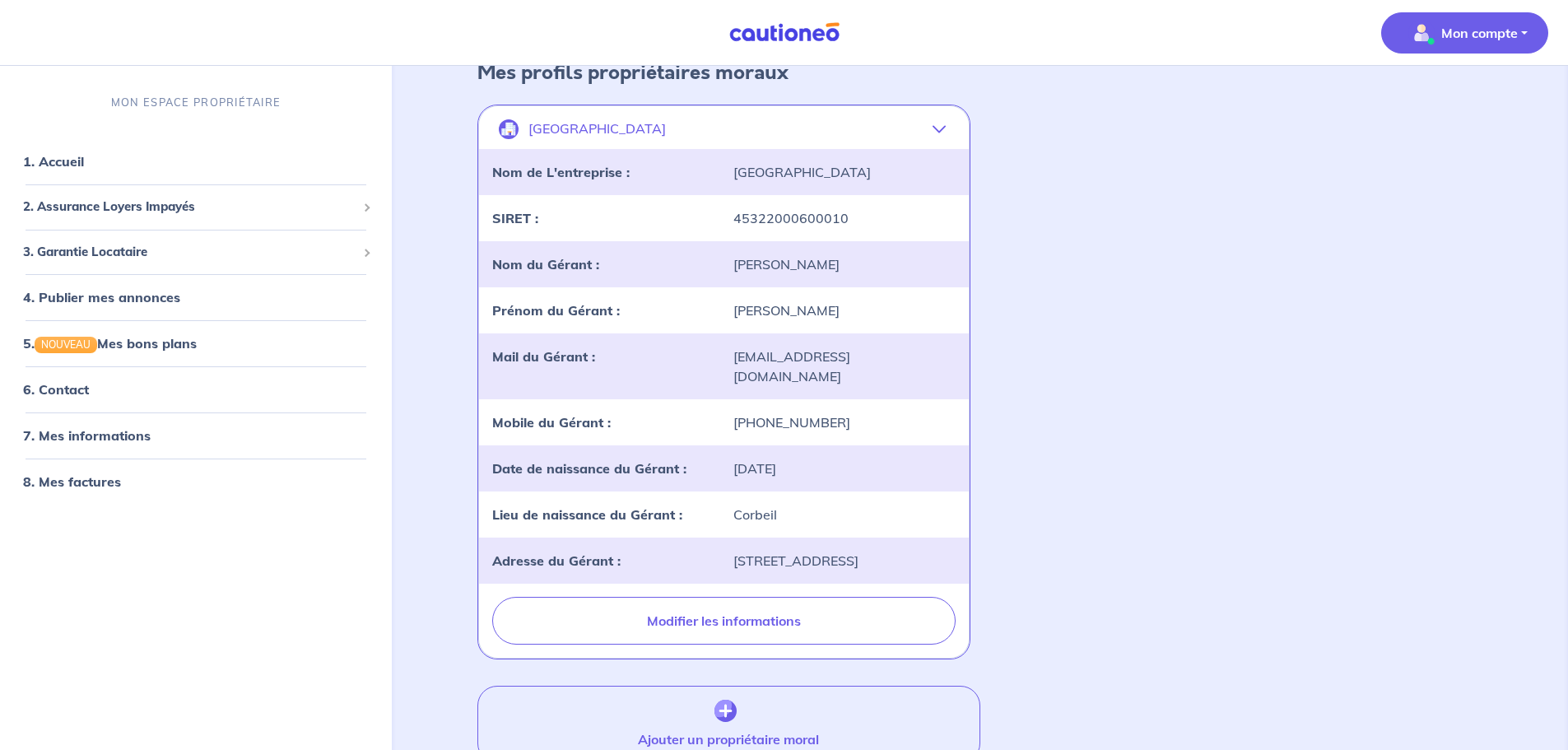
scroll to position [109, 0]
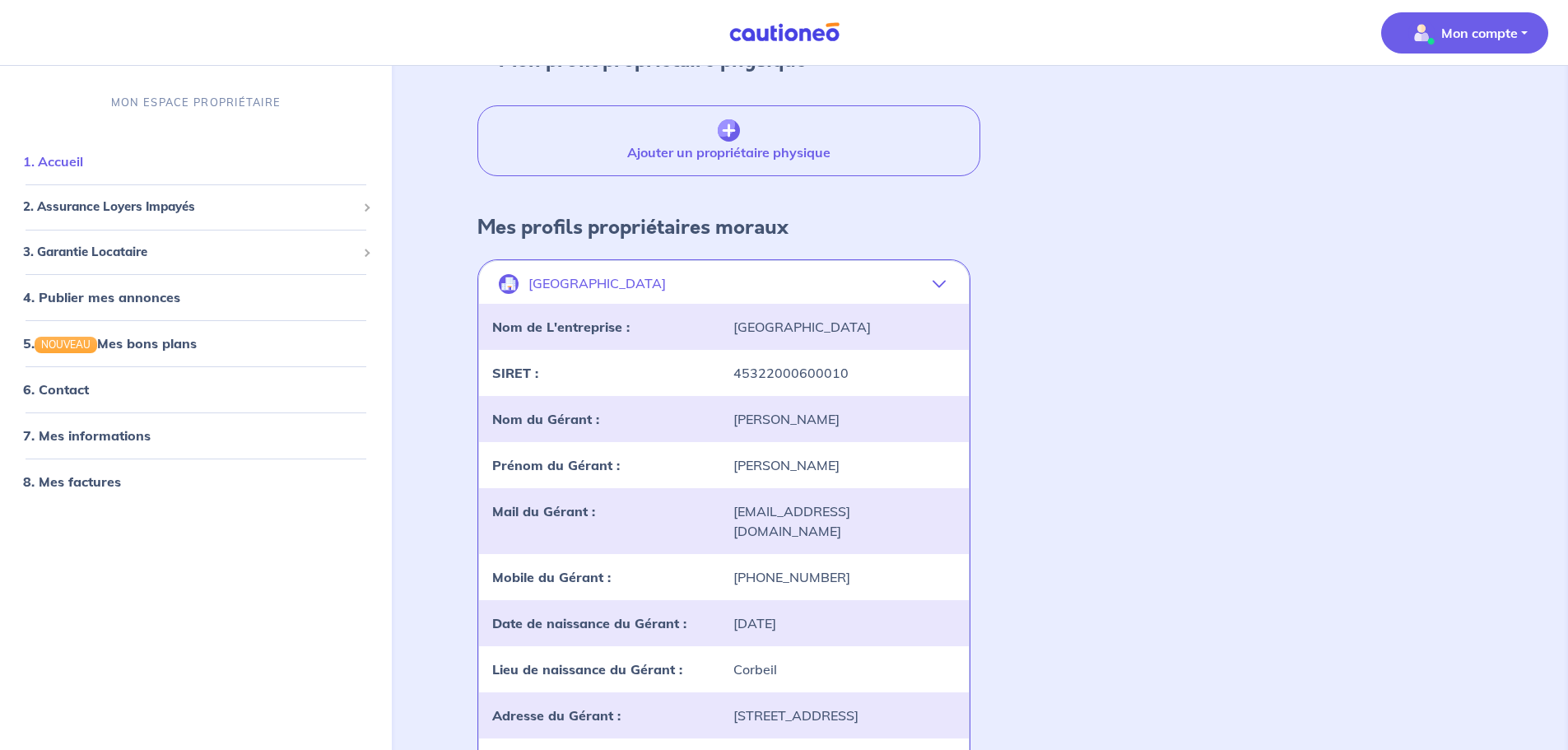
click at [84, 154] on link "1. Accueil" at bounding box center [53, 160] width 60 height 16
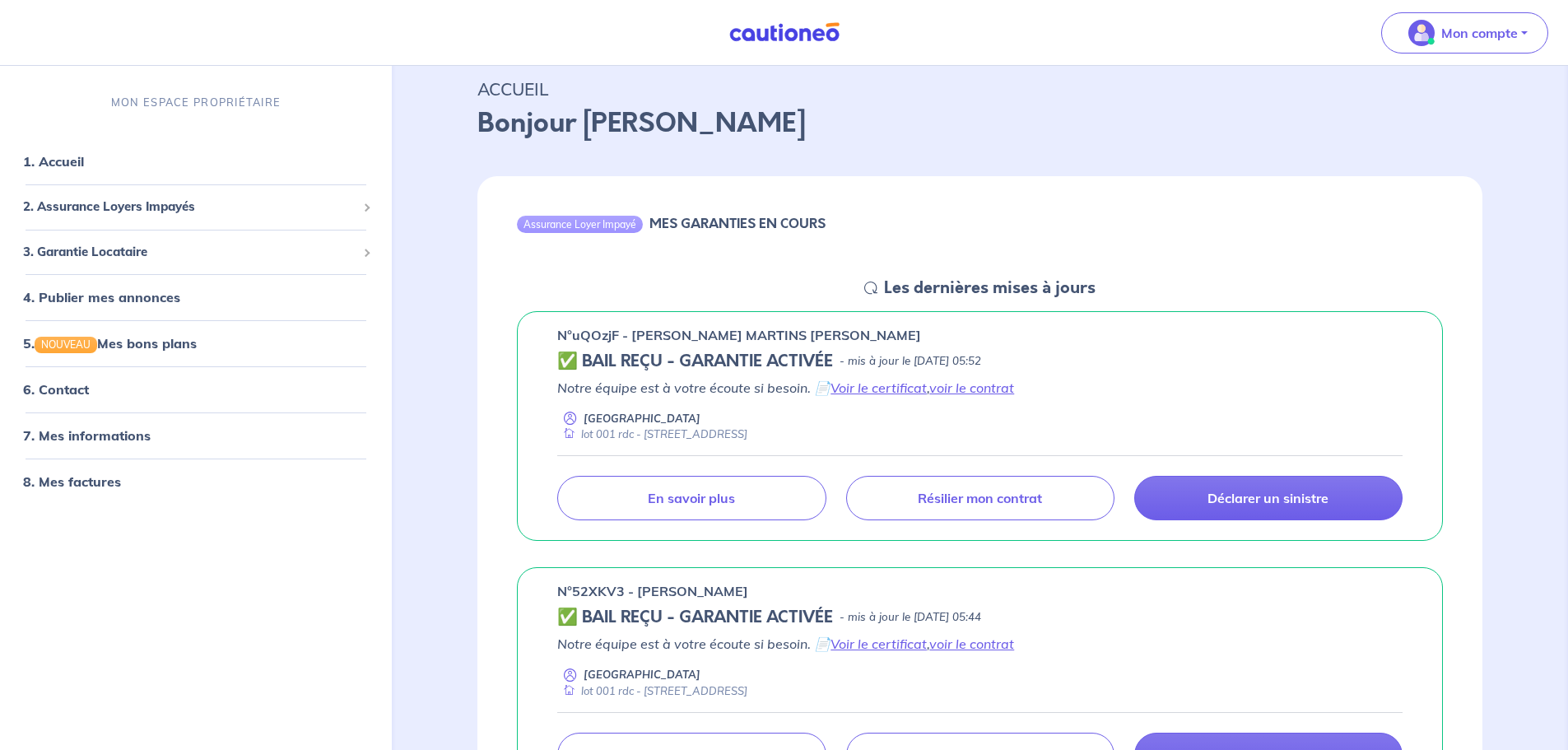
scroll to position [164, 0]
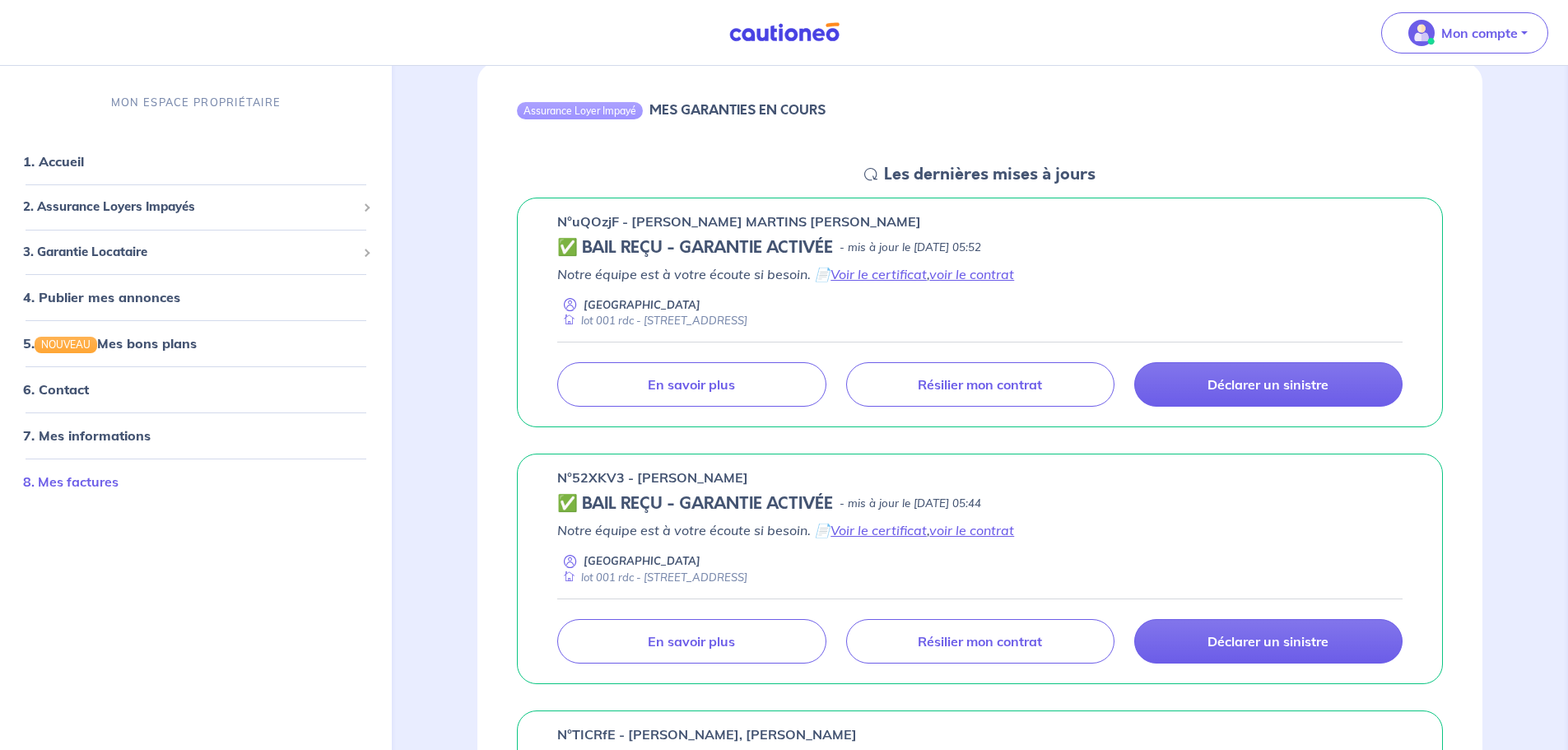
click at [118, 473] on link "8. Mes factures" at bounding box center [70, 481] width 95 height 16
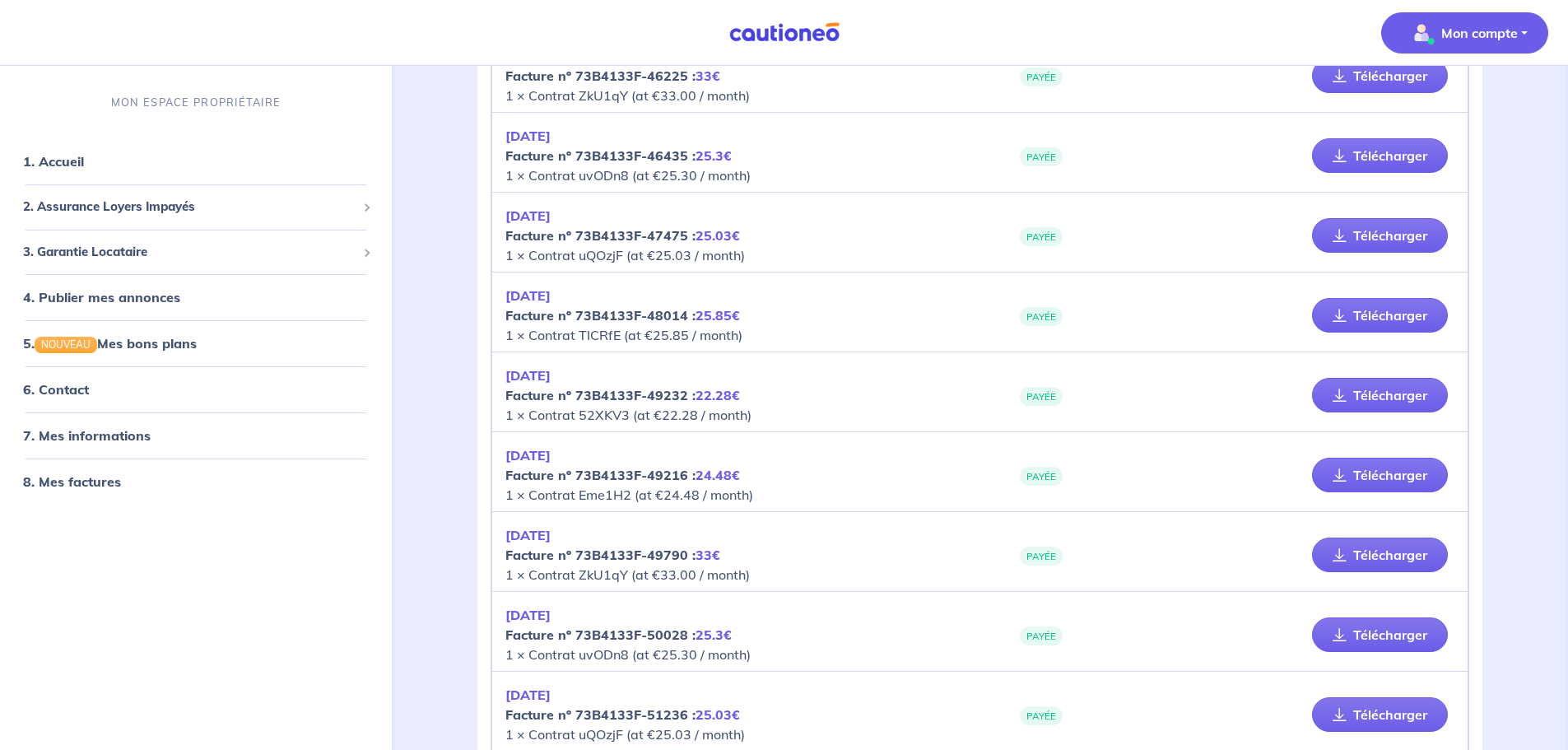
scroll to position [5761, 0]
